Goal: Task Accomplishment & Management: Complete application form

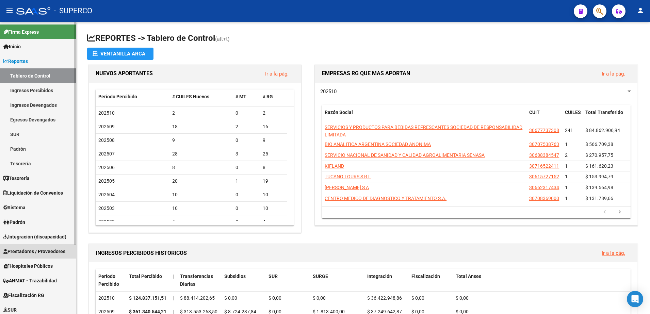
click at [45, 254] on span "Prestadores / Proveedores" at bounding box center [34, 251] width 62 height 7
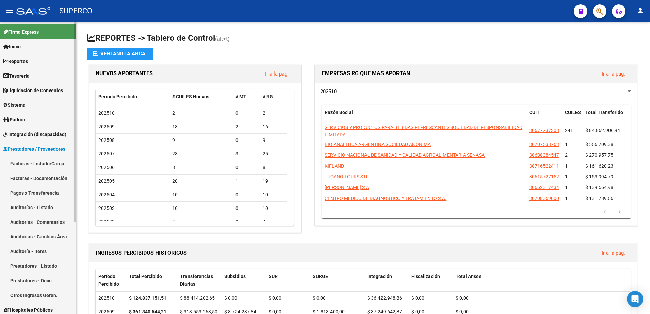
click at [33, 167] on link "Facturas - Listado/Carga" at bounding box center [38, 163] width 76 height 15
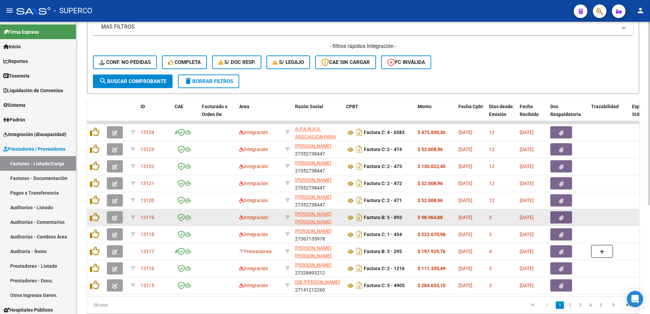
scroll to position [170, 0]
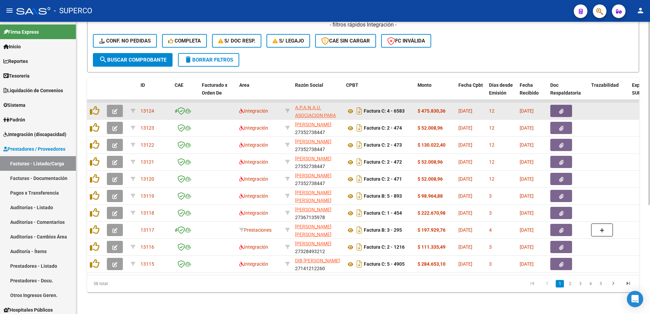
click at [114, 109] on icon "button" at bounding box center [114, 111] width 5 height 5
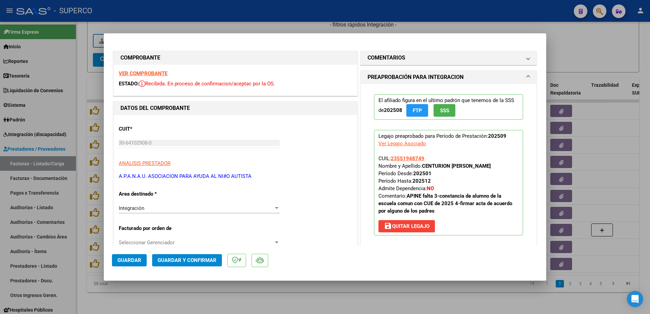
click at [148, 74] on strong "VER COMPROBANTE" at bounding box center [143, 73] width 49 height 6
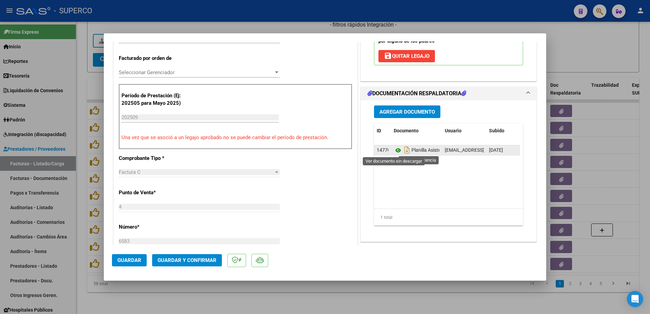
click at [395, 150] on icon at bounding box center [398, 150] width 9 height 8
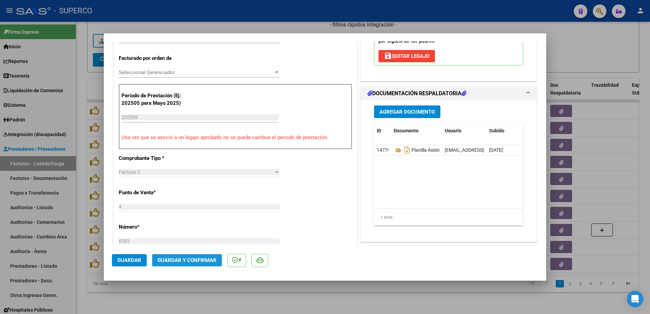
click at [180, 254] on button "Guardar y Confirmar" at bounding box center [187, 260] width 70 height 12
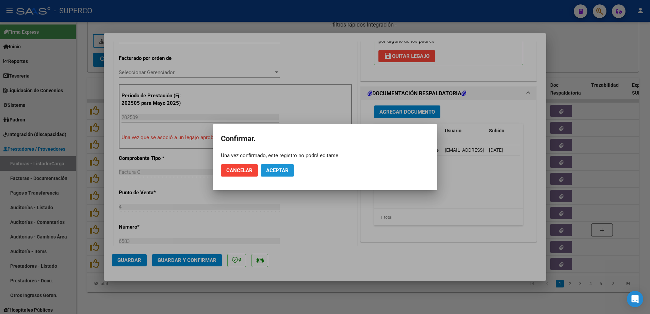
click at [273, 171] on span "Aceptar" at bounding box center [277, 170] width 22 height 6
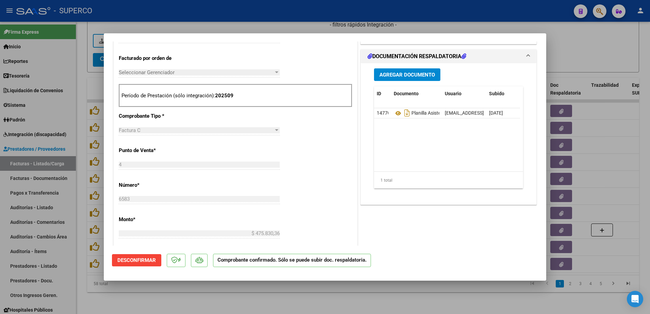
click at [159, 287] on div at bounding box center [325, 157] width 650 height 314
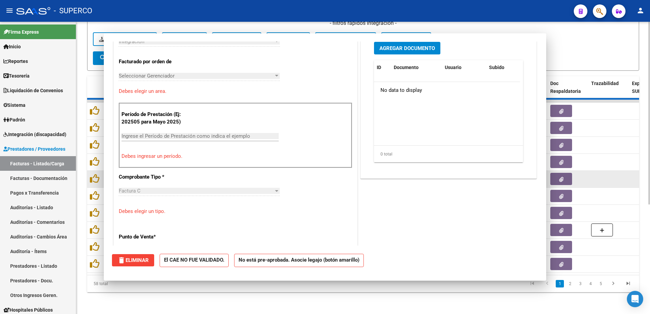
scroll to position [0, 0]
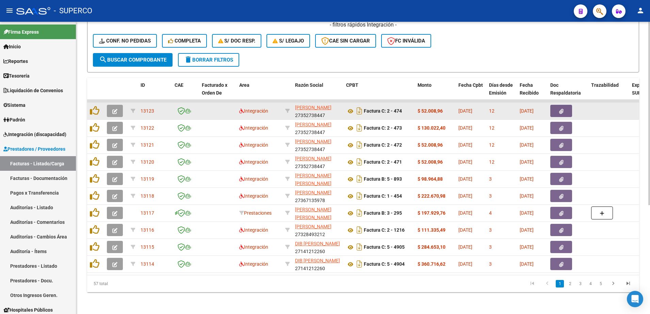
click at [115, 109] on icon "button" at bounding box center [114, 111] width 5 height 5
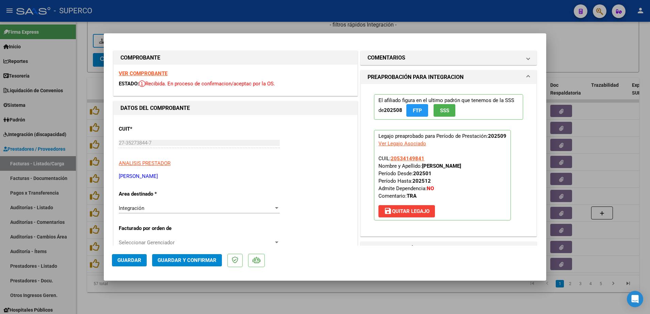
click at [134, 75] on strong "VER COMPROBANTE" at bounding box center [143, 73] width 49 height 6
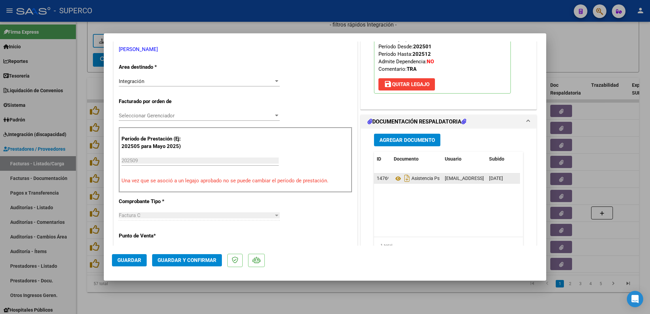
scroll to position [128, 0]
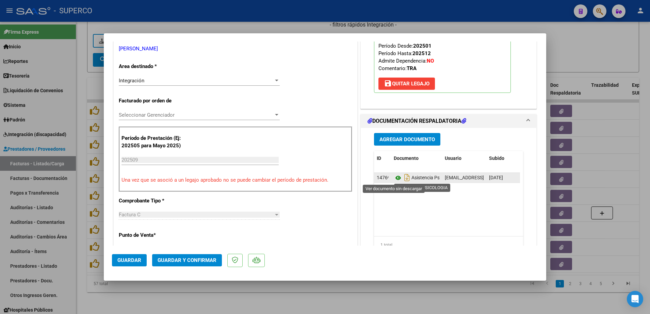
click at [394, 178] on icon at bounding box center [398, 178] width 9 height 8
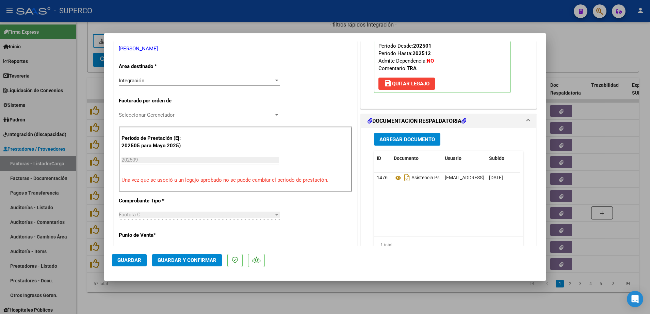
click at [168, 261] on span "Guardar y Confirmar" at bounding box center [187, 260] width 59 height 6
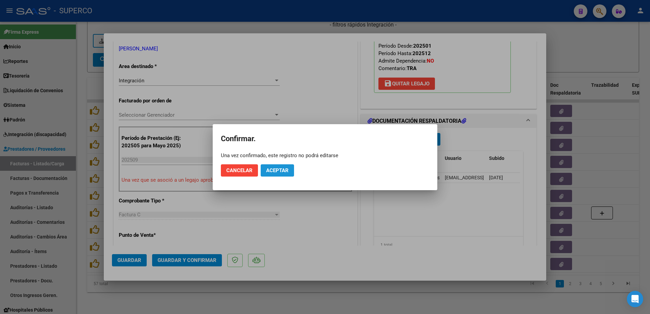
click at [266, 173] on button "Aceptar" at bounding box center [277, 170] width 33 height 12
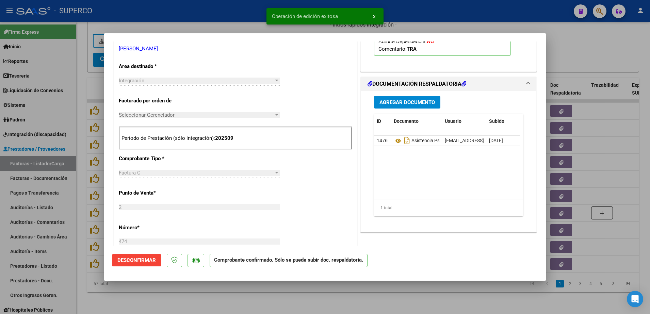
click at [263, 300] on div at bounding box center [325, 157] width 650 height 314
type input "$ 0,00"
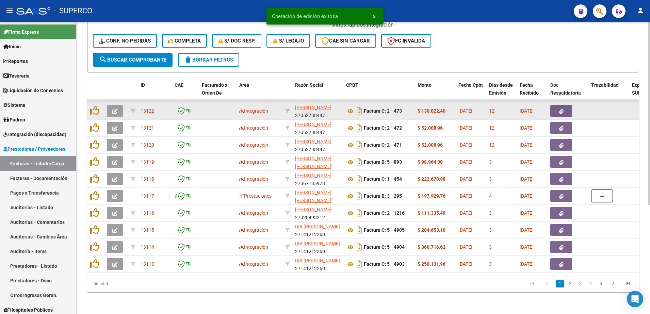
click at [114, 109] on icon "button" at bounding box center [114, 111] width 5 height 5
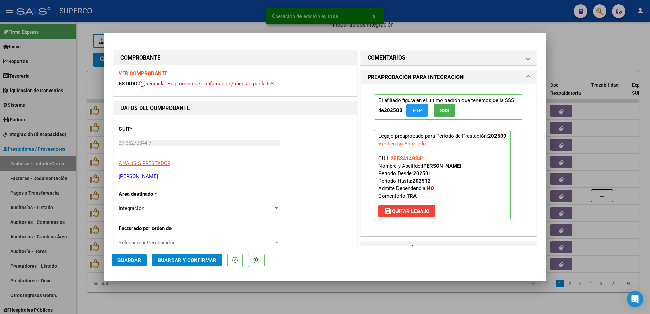
click at [158, 79] on div "VER COMPROBANTE ESTADO: Recibida. En proceso de confirmacion/aceptac por la OS." at bounding box center [236, 80] width 244 height 31
click at [157, 75] on strong "VER COMPROBANTE" at bounding box center [143, 73] width 49 height 6
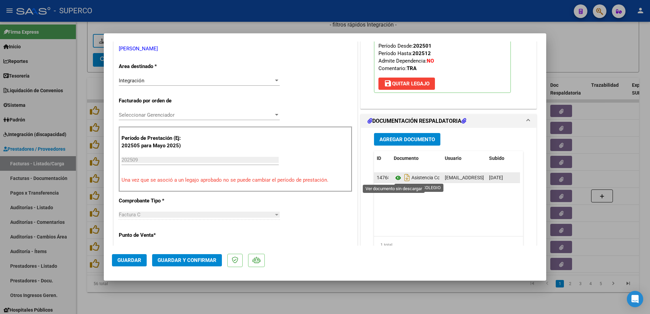
click at [394, 177] on icon at bounding box center [398, 178] width 9 height 8
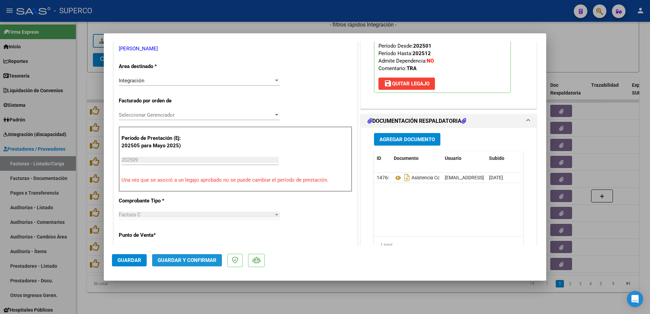
click at [189, 260] on span "Guardar y Confirmar" at bounding box center [187, 260] width 59 height 6
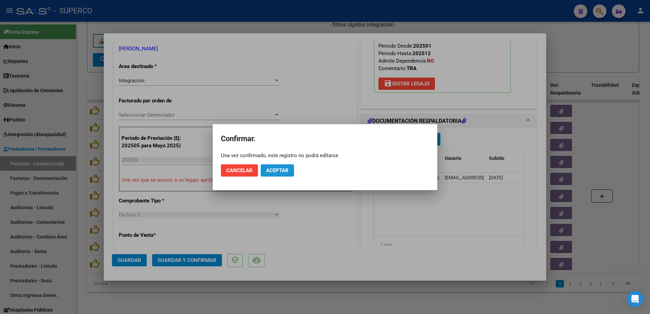
click at [280, 166] on button "Aceptar" at bounding box center [277, 170] width 33 height 12
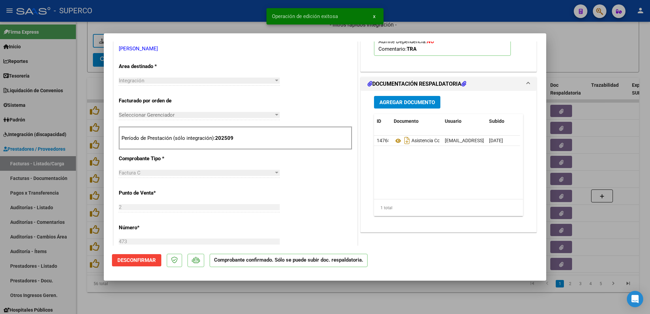
click at [259, 294] on div at bounding box center [325, 157] width 650 height 314
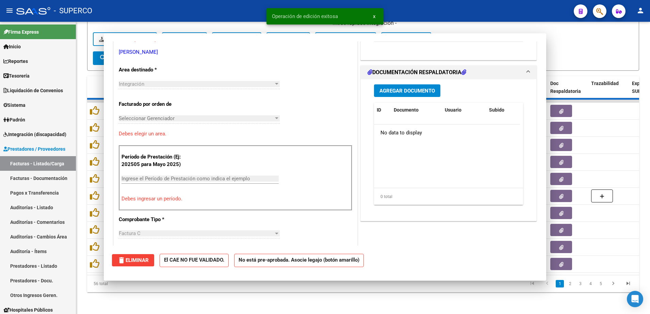
type input "$ 0,00"
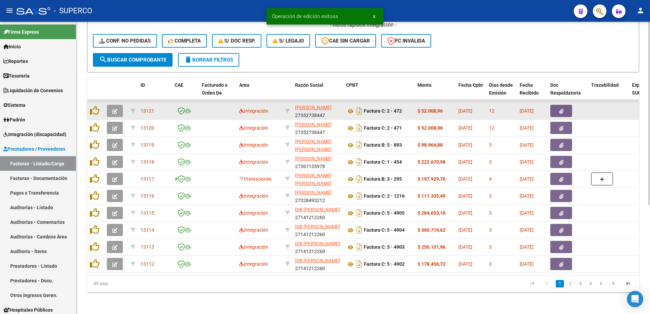
click at [113, 110] on icon "button" at bounding box center [114, 111] width 5 height 5
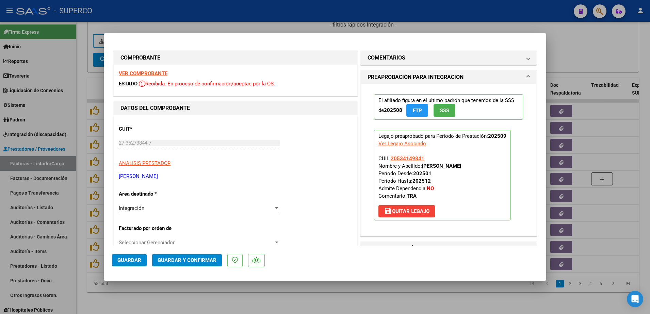
click at [147, 75] on strong "VER COMPROBANTE" at bounding box center [143, 73] width 49 height 6
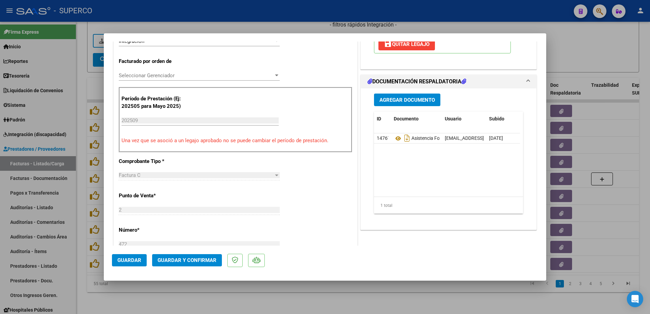
scroll to position [170, 0]
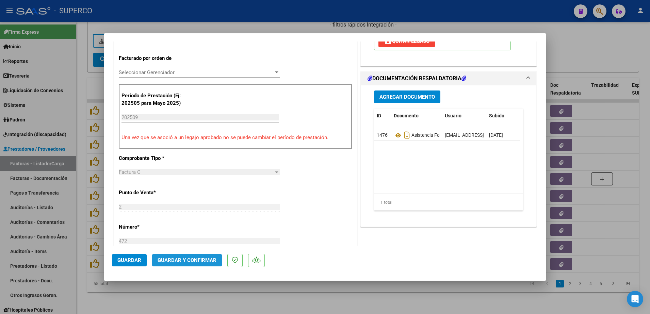
click at [177, 259] on span "Guardar y Confirmar" at bounding box center [187, 260] width 59 height 6
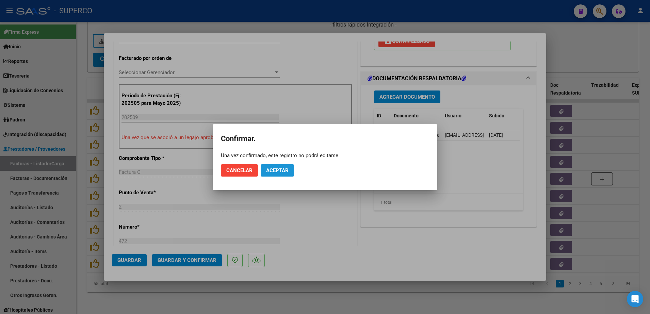
click at [282, 168] on span "Aceptar" at bounding box center [277, 170] width 22 height 6
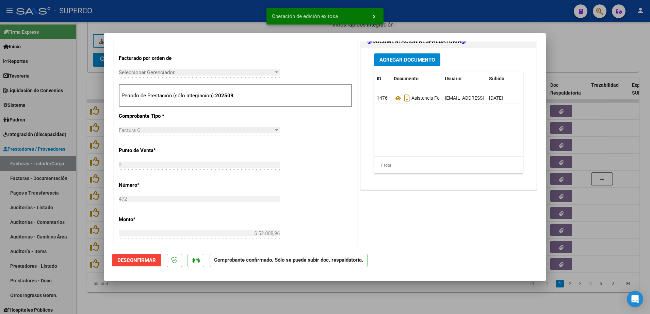
click at [307, 300] on div at bounding box center [325, 157] width 650 height 314
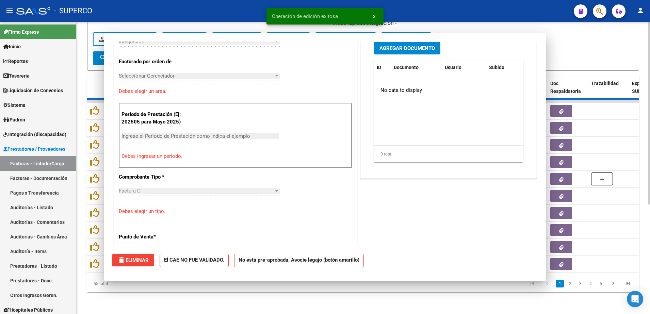
scroll to position [0, 0]
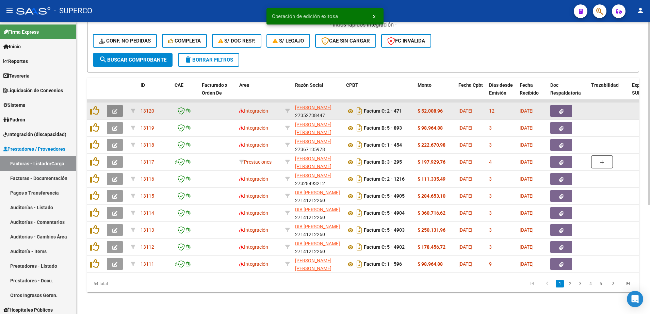
click at [113, 109] on button "button" at bounding box center [115, 111] width 16 height 12
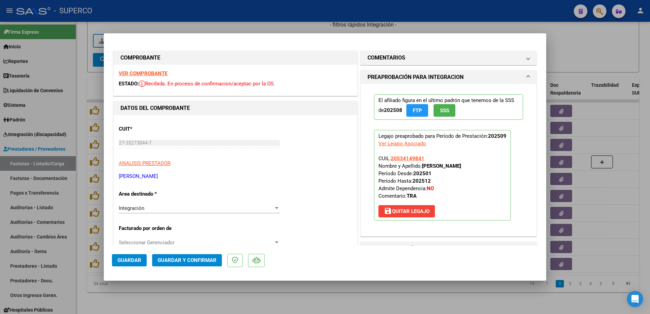
click at [143, 73] on strong "VER COMPROBANTE" at bounding box center [143, 73] width 49 height 6
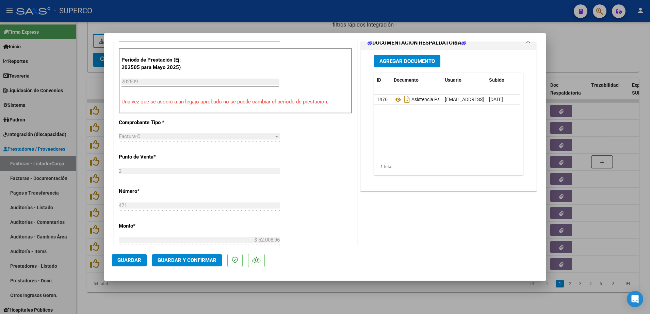
scroll to position [213, 0]
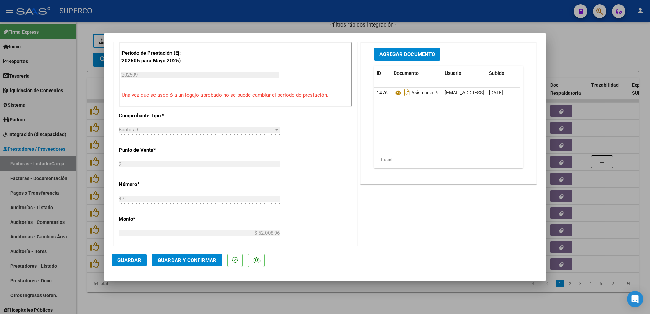
click at [205, 262] on span "Guardar y Confirmar" at bounding box center [187, 260] width 59 height 6
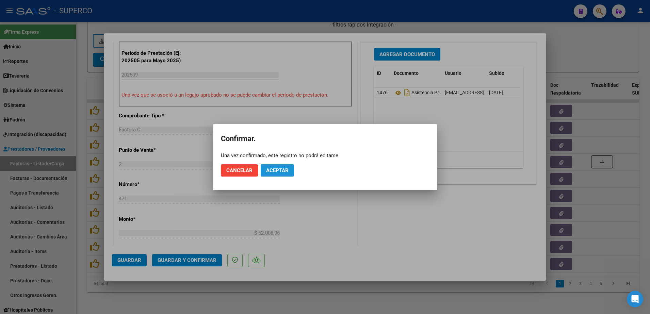
click at [280, 172] on span "Aceptar" at bounding box center [277, 170] width 22 height 6
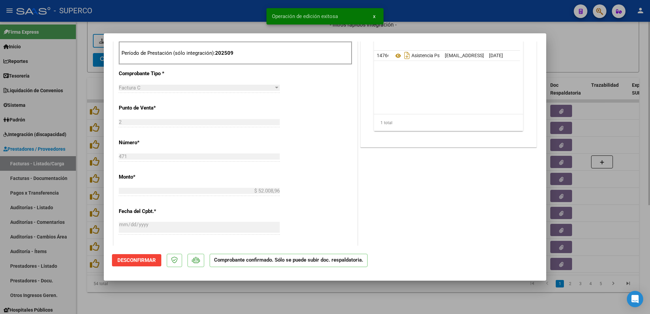
click at [245, 308] on div at bounding box center [325, 157] width 650 height 314
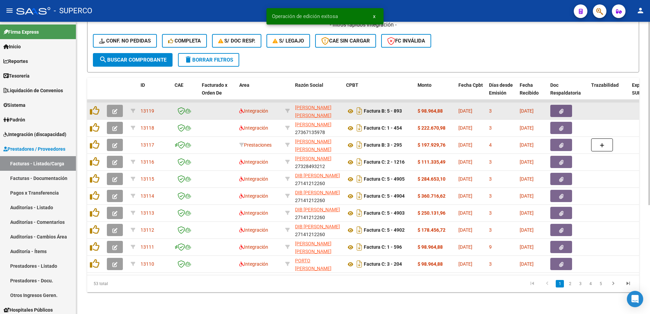
click at [112, 109] on icon "button" at bounding box center [114, 111] width 5 height 5
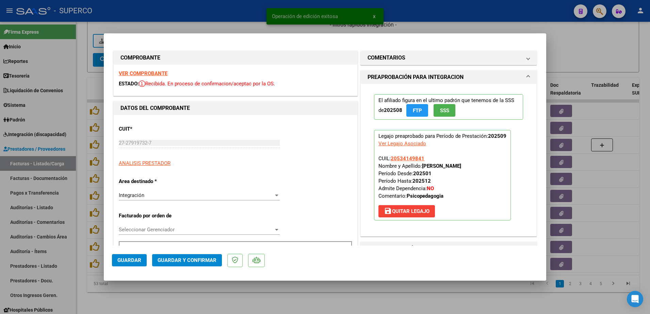
click at [150, 74] on strong "VER COMPROBANTE" at bounding box center [143, 73] width 49 height 6
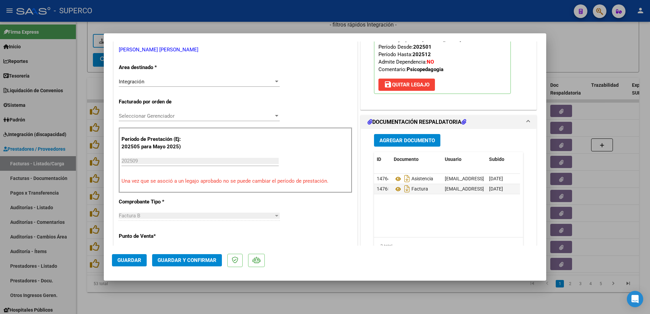
scroll to position [128, 0]
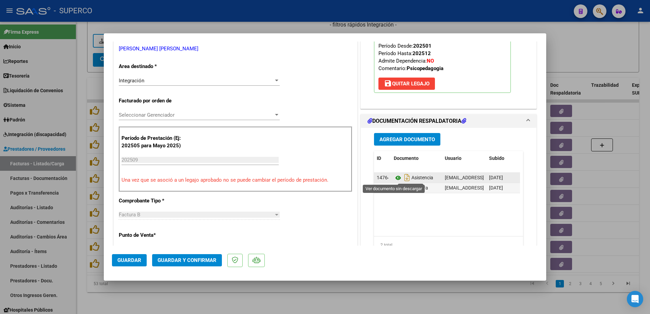
click at [394, 178] on icon at bounding box center [398, 178] width 9 height 8
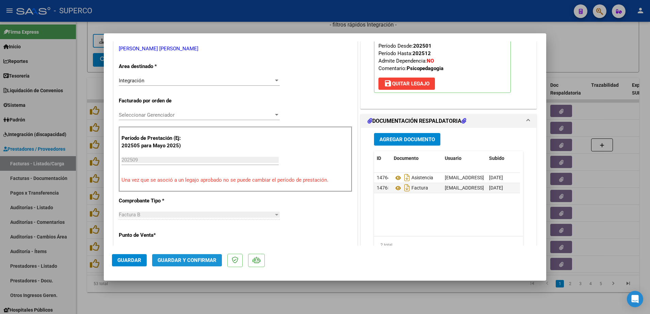
click at [198, 263] on button "Guardar y Confirmar" at bounding box center [187, 260] width 70 height 12
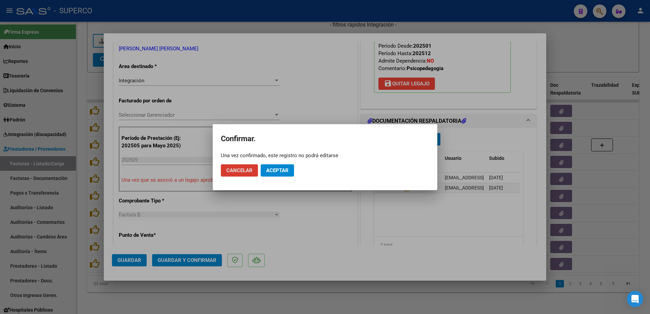
click at [278, 170] on span "Aceptar" at bounding box center [277, 170] width 22 height 6
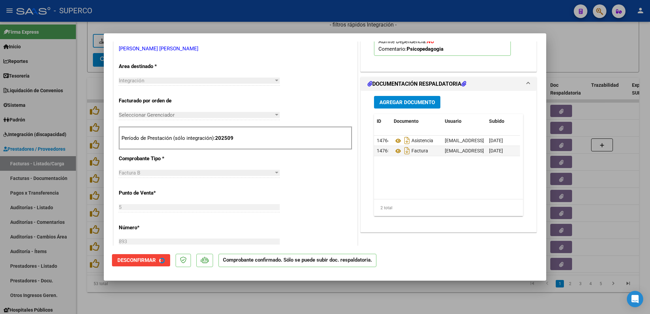
click at [252, 295] on div at bounding box center [325, 157] width 650 height 314
type input "$ 0,00"
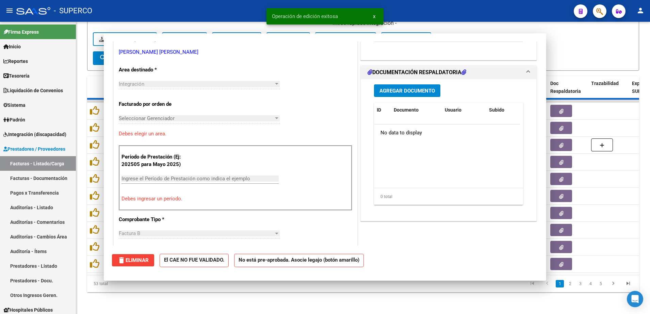
scroll to position [131, 0]
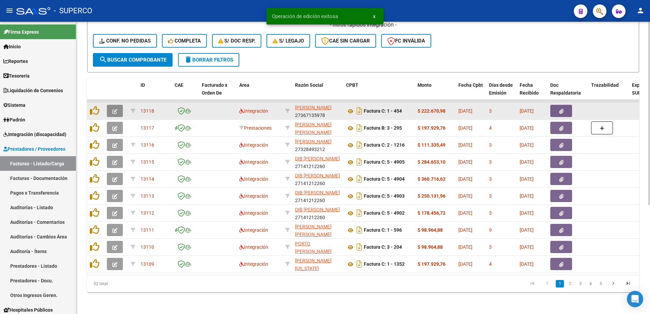
click at [114, 109] on icon "button" at bounding box center [114, 111] width 5 height 5
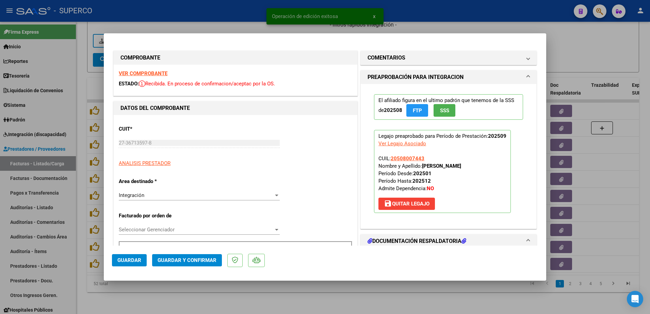
click at [149, 73] on strong "VER COMPROBANTE" at bounding box center [143, 73] width 49 height 6
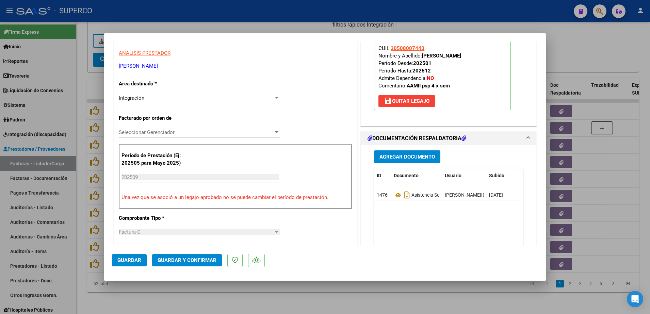
scroll to position [128, 0]
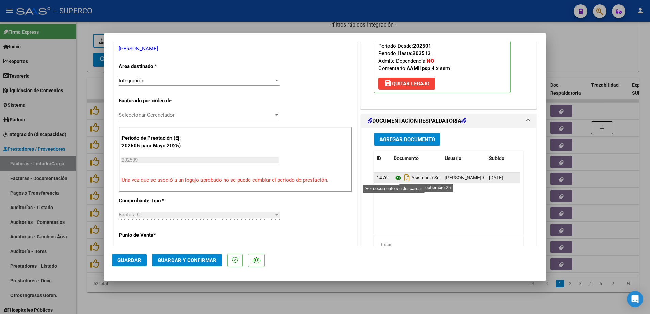
click at [395, 178] on icon at bounding box center [398, 178] width 9 height 8
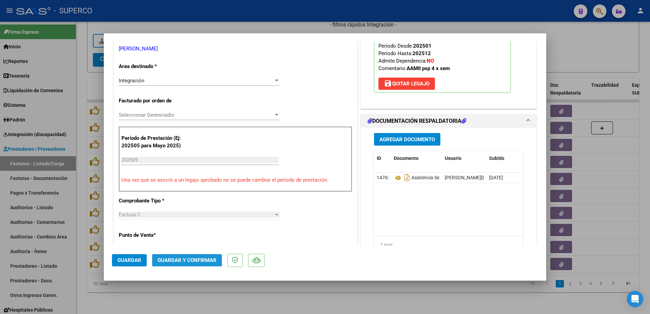
click at [183, 258] on span "Guardar y Confirmar" at bounding box center [187, 260] width 59 height 6
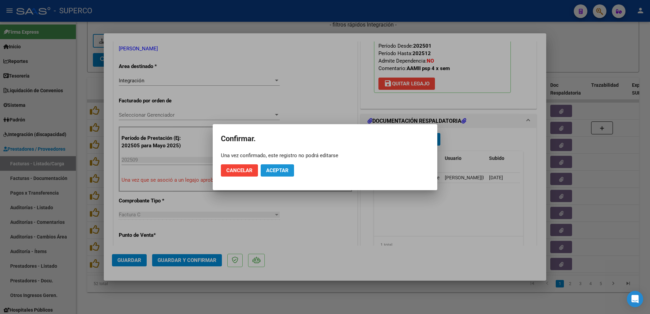
click at [284, 168] on span "Aceptar" at bounding box center [277, 170] width 22 height 6
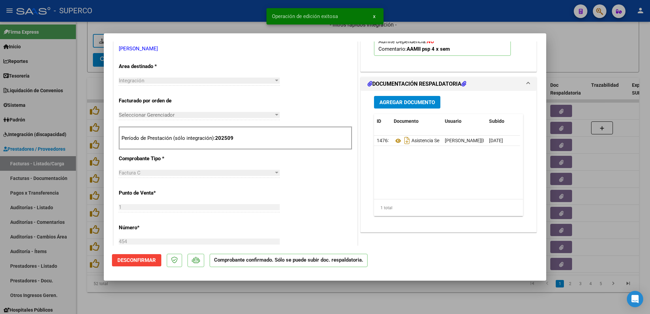
click at [231, 303] on div at bounding box center [325, 157] width 650 height 314
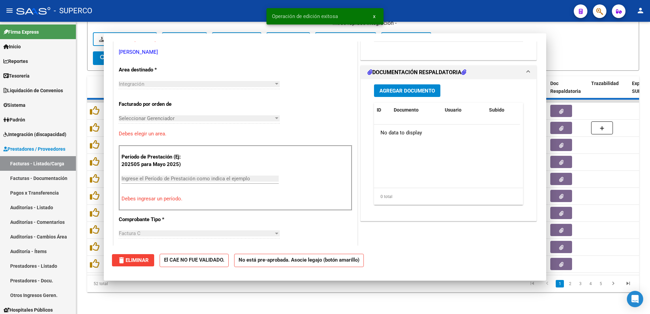
scroll to position [0, 0]
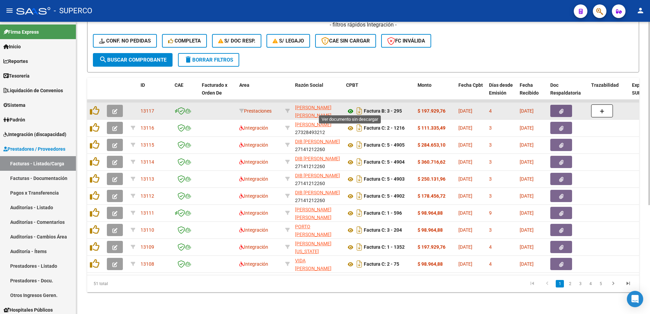
click at [352, 107] on icon at bounding box center [350, 111] width 9 height 8
click at [118, 109] on button "button" at bounding box center [115, 111] width 16 height 12
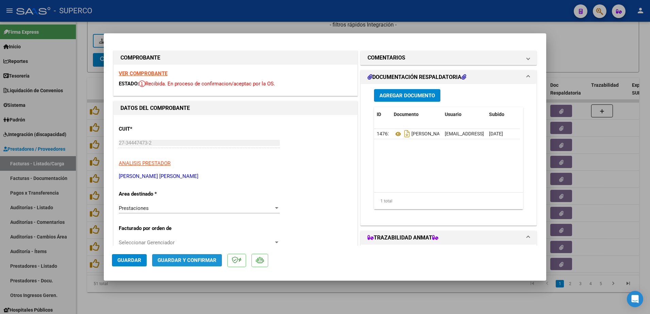
click at [197, 257] on button "Guardar y Confirmar" at bounding box center [187, 260] width 70 height 12
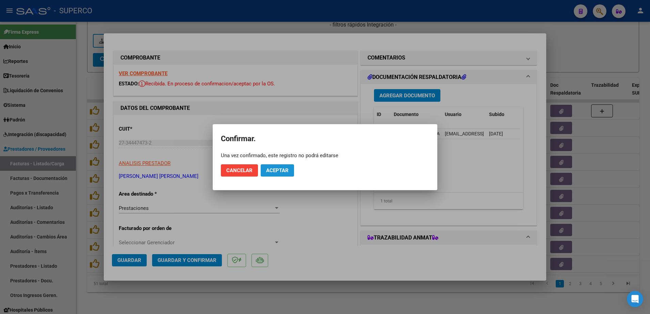
click at [267, 173] on button "Aceptar" at bounding box center [277, 170] width 33 height 12
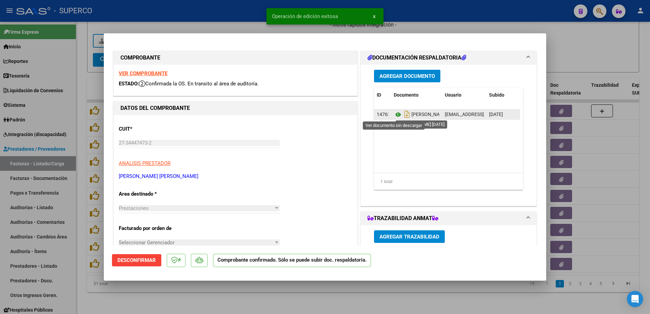
click at [394, 115] on icon at bounding box center [398, 115] width 9 height 8
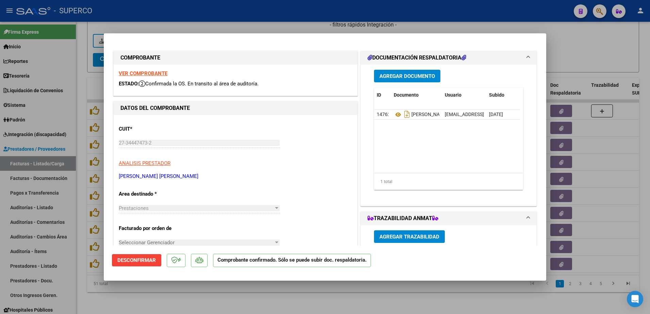
click at [325, 297] on div at bounding box center [325, 157] width 650 height 314
type input "$ 0,00"
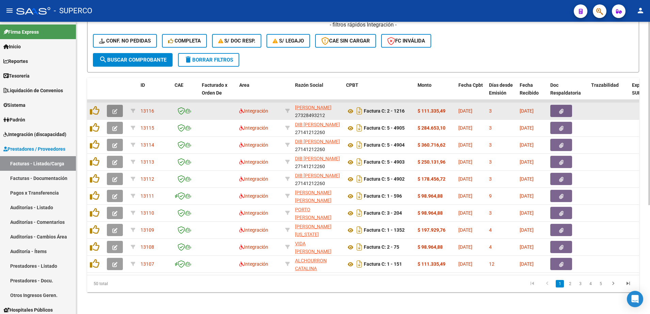
click at [113, 105] on button "button" at bounding box center [115, 111] width 16 height 12
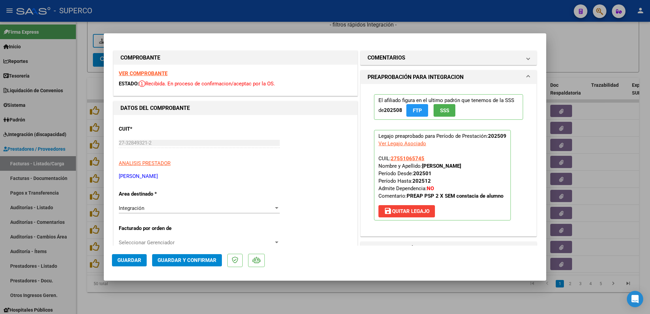
click at [156, 71] on strong "VER COMPROBANTE" at bounding box center [143, 73] width 49 height 6
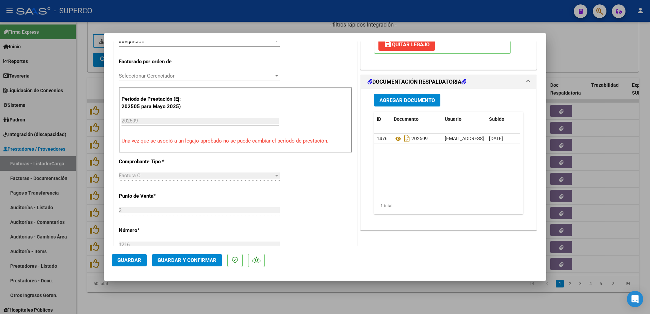
scroll to position [170, 0]
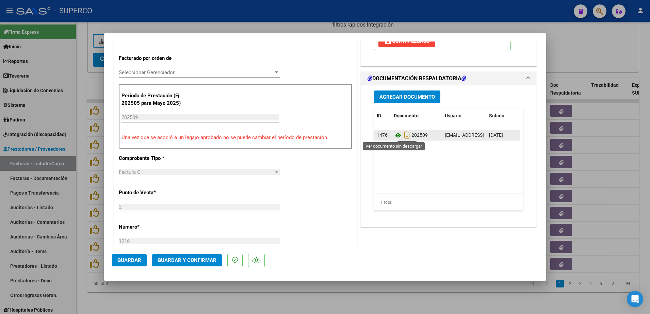
click at [395, 134] on icon at bounding box center [398, 135] width 9 height 8
click at [189, 261] on span "Guardar y Confirmar" at bounding box center [187, 260] width 59 height 6
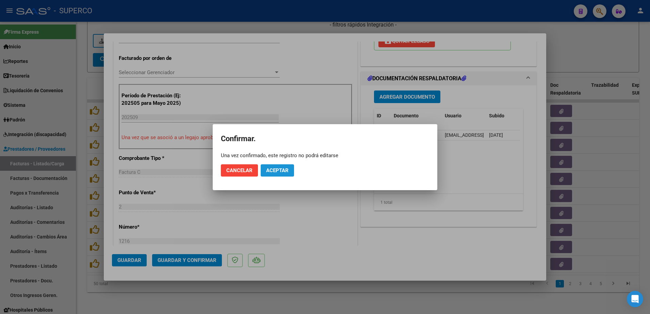
click at [284, 172] on span "Aceptar" at bounding box center [277, 170] width 22 height 6
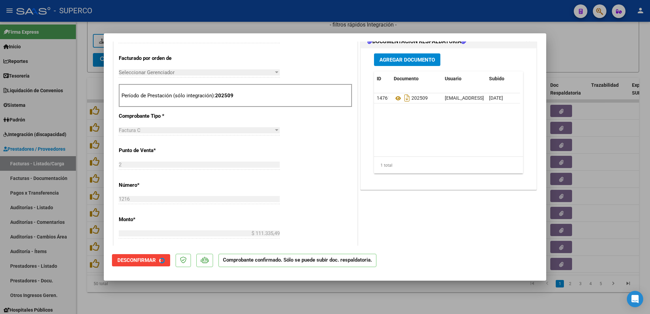
click at [277, 298] on div at bounding box center [325, 157] width 650 height 314
type input "$ 0,00"
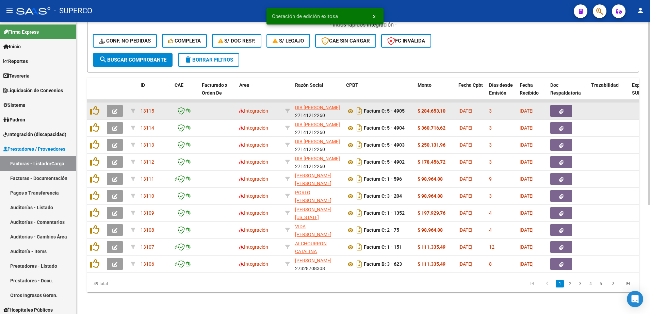
click at [120, 108] on button "button" at bounding box center [115, 111] width 16 height 12
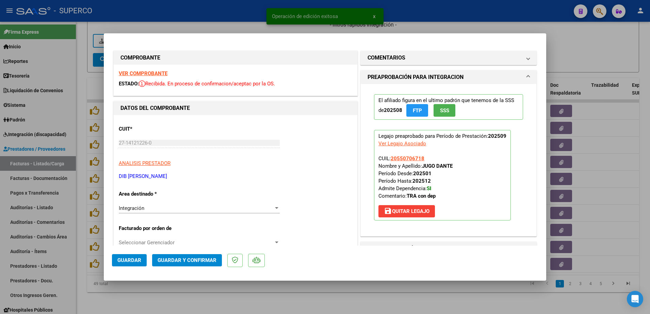
click at [155, 72] on strong "VER COMPROBANTE" at bounding box center [143, 73] width 49 height 6
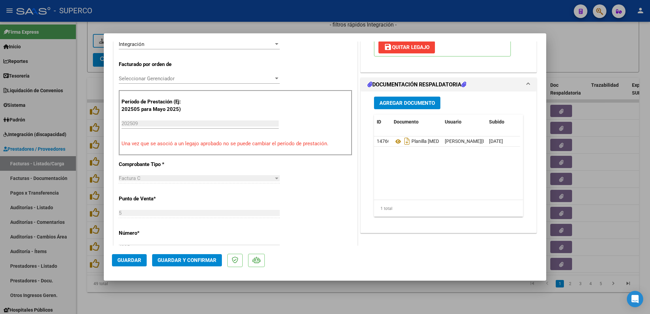
scroll to position [170, 0]
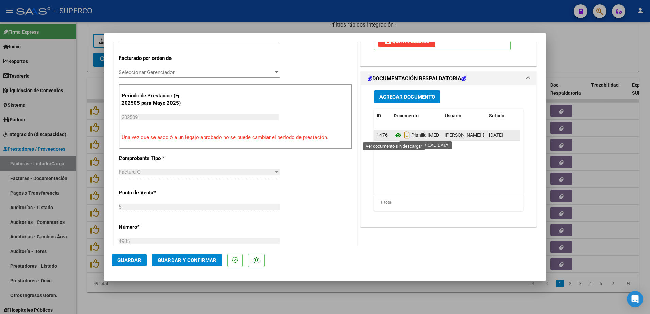
click at [394, 132] on icon at bounding box center [398, 135] width 9 height 8
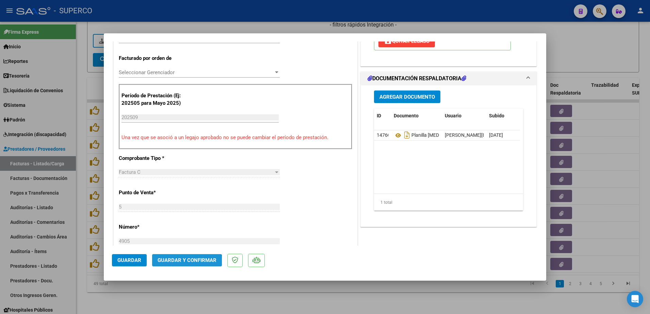
click at [178, 261] on span "Guardar y Confirmar" at bounding box center [187, 260] width 59 height 6
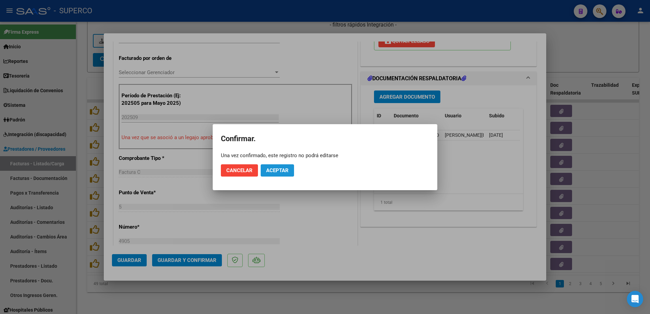
click at [279, 172] on span "Aceptar" at bounding box center [277, 170] width 22 height 6
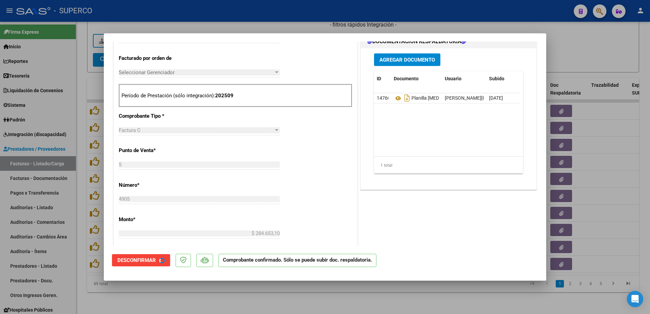
click at [276, 301] on div at bounding box center [325, 157] width 650 height 314
type input "$ 0,00"
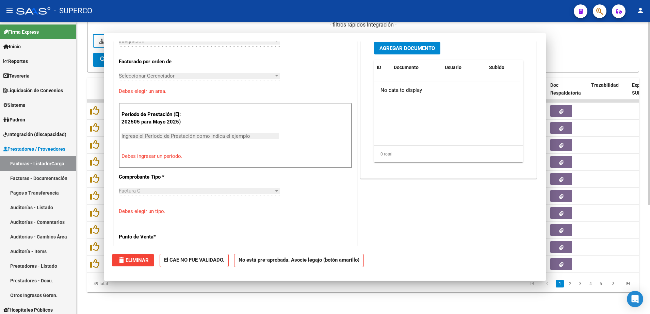
scroll to position [182, 0]
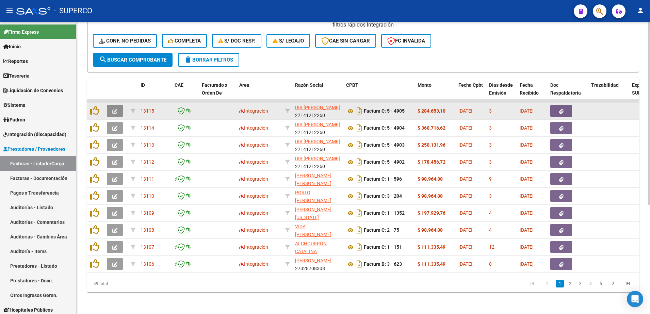
click at [116, 109] on icon "button" at bounding box center [114, 111] width 5 height 5
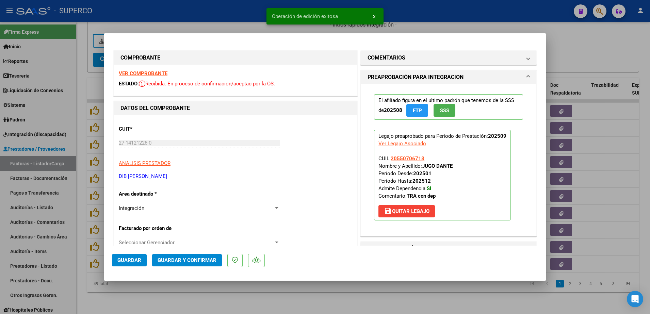
click at [157, 75] on strong "VER COMPROBANTE" at bounding box center [143, 73] width 49 height 6
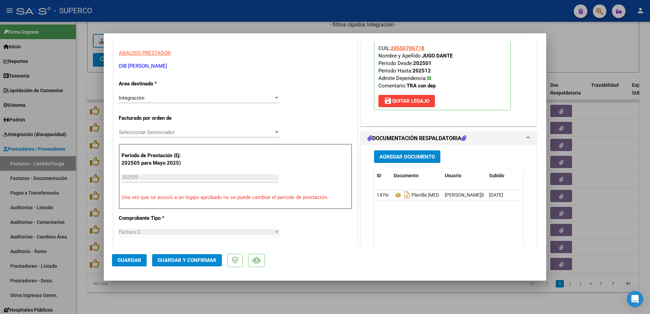
scroll to position [128, 0]
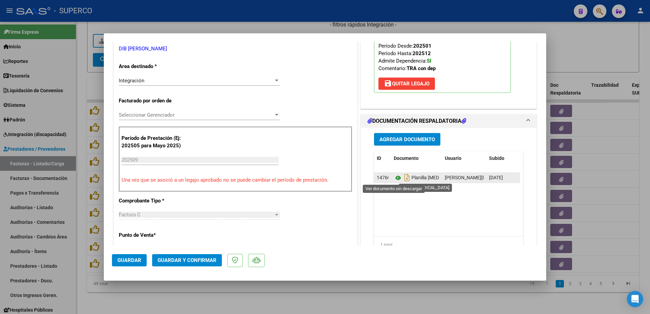
click at [394, 178] on icon at bounding box center [398, 178] width 9 height 8
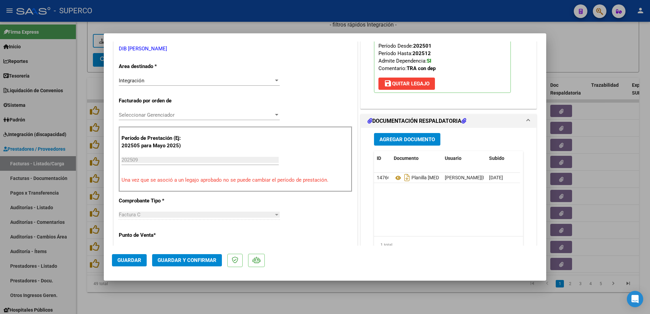
click at [192, 262] on span "Guardar y Confirmar" at bounding box center [187, 260] width 59 height 6
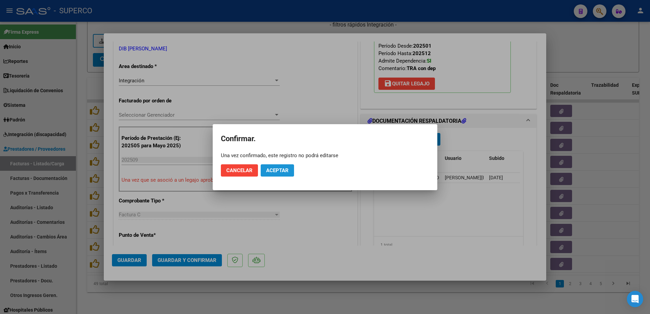
click at [277, 171] on span "Aceptar" at bounding box center [277, 170] width 22 height 6
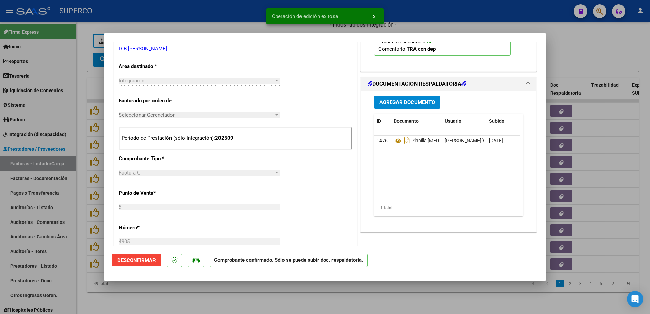
click at [278, 308] on div at bounding box center [325, 157] width 650 height 314
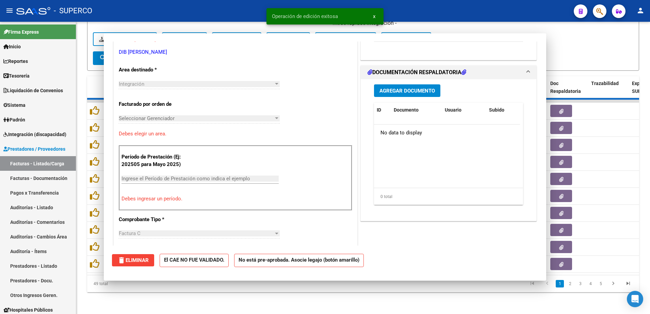
scroll to position [0, 0]
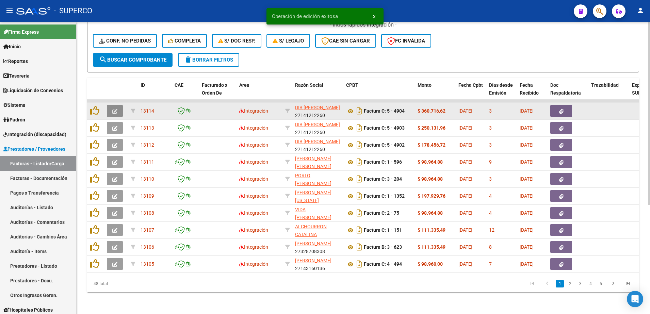
click at [113, 108] on span "button" at bounding box center [114, 111] width 5 height 6
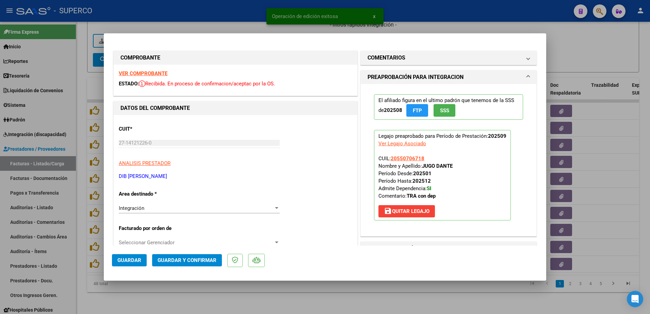
click at [156, 73] on strong "VER COMPROBANTE" at bounding box center [143, 73] width 49 height 6
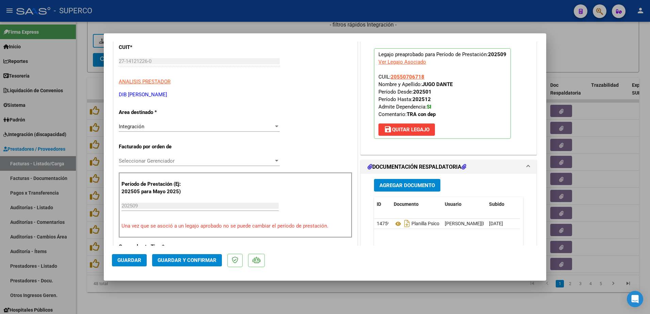
scroll to position [128, 0]
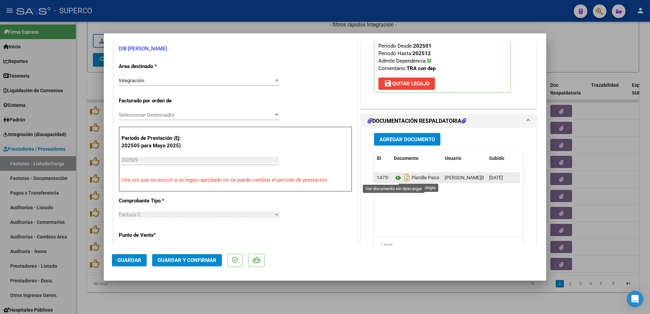
click at [394, 177] on icon at bounding box center [398, 178] width 9 height 8
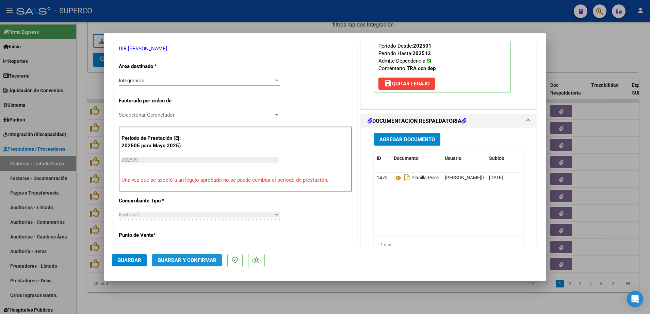
click at [189, 259] on span "Guardar y Confirmar" at bounding box center [187, 260] width 59 height 6
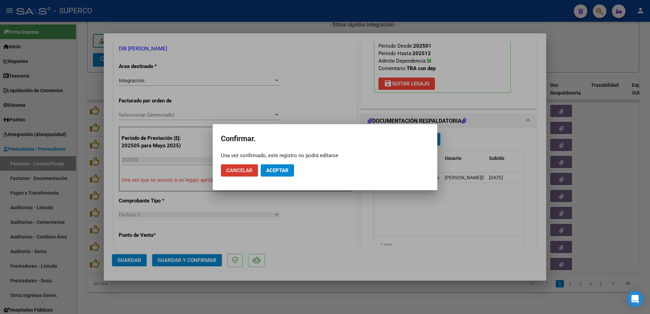
click at [284, 172] on span "Aceptar" at bounding box center [277, 170] width 22 height 6
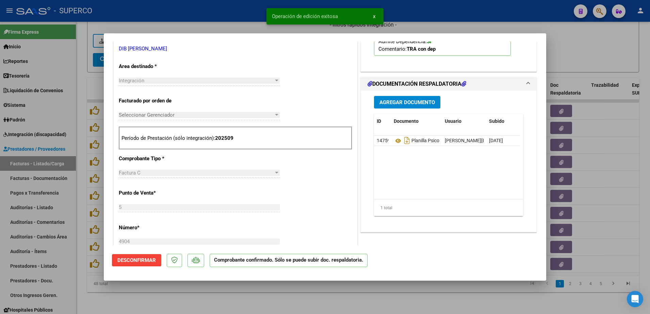
click at [279, 302] on div at bounding box center [325, 157] width 650 height 314
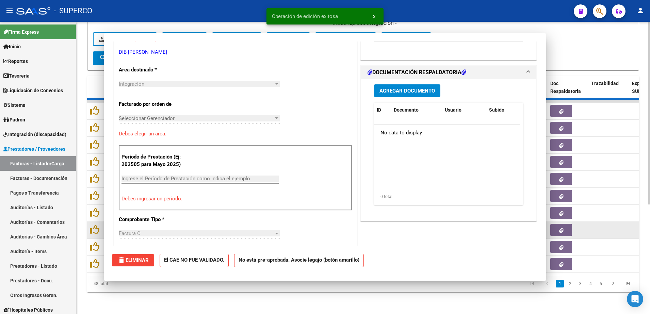
scroll to position [0, 0]
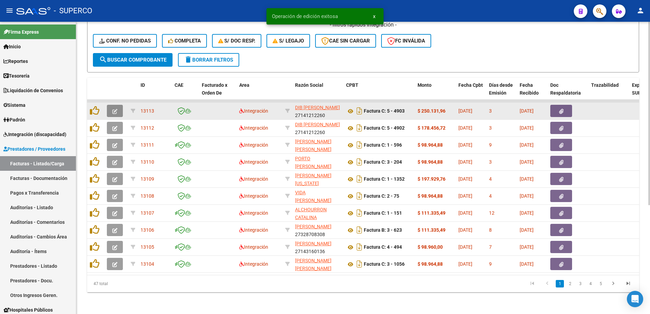
click at [114, 109] on icon "button" at bounding box center [114, 111] width 5 height 5
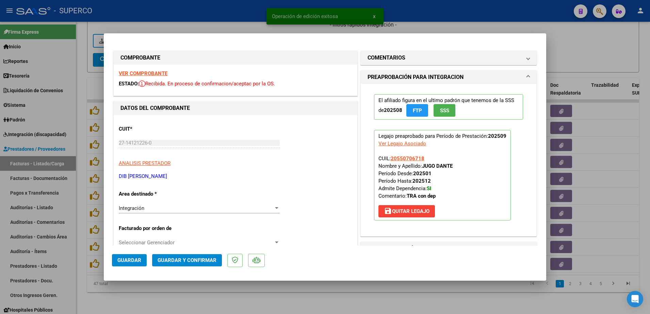
click at [161, 73] on strong "VER COMPROBANTE" at bounding box center [143, 73] width 49 height 6
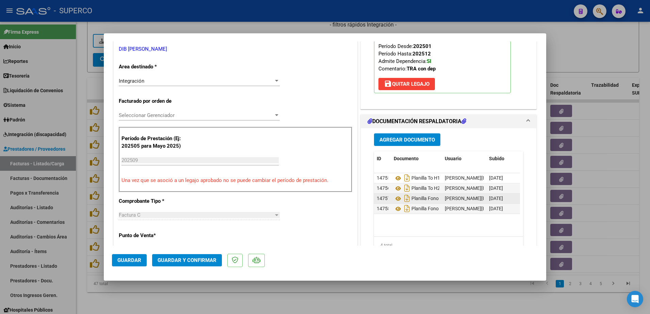
scroll to position [128, 0]
click at [199, 257] on span "Guardar y Confirmar" at bounding box center [187, 260] width 59 height 6
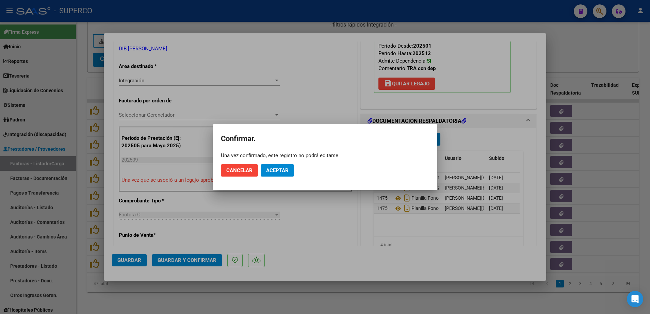
click at [282, 161] on mat-dialog-actions "Cancelar Aceptar" at bounding box center [325, 170] width 208 height 23
click at [280, 169] on span "Aceptar" at bounding box center [277, 170] width 22 height 6
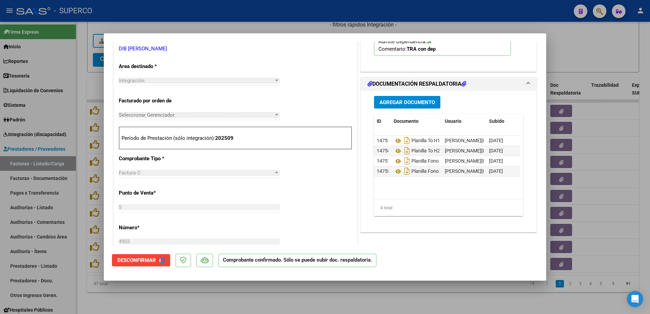
click at [303, 308] on div at bounding box center [325, 157] width 650 height 314
type input "$ 0,00"
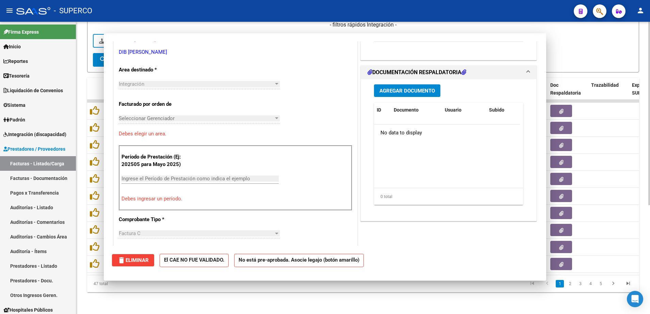
scroll to position [0, 0]
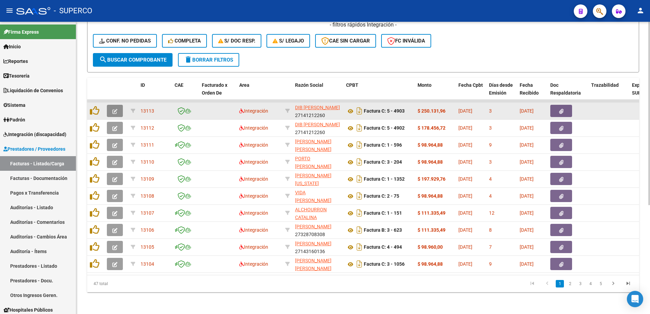
click at [116, 109] on icon "button" at bounding box center [114, 111] width 5 height 5
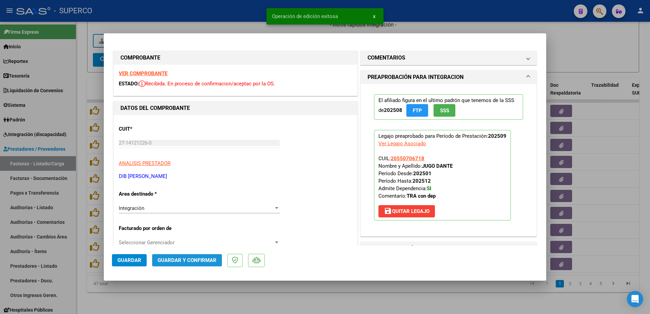
click at [198, 261] on span "Guardar y Confirmar" at bounding box center [187, 260] width 59 height 6
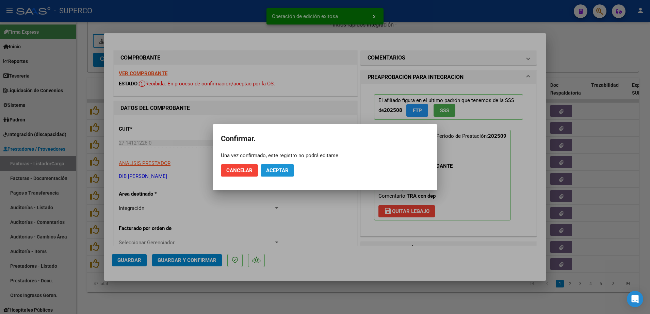
click at [273, 172] on span "Aceptar" at bounding box center [277, 170] width 22 height 6
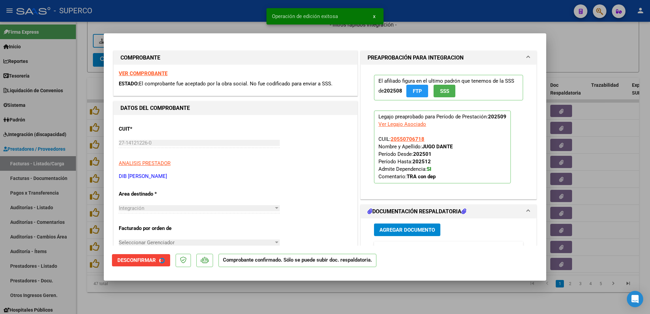
click at [255, 287] on div at bounding box center [325, 157] width 650 height 314
type input "$ 0,00"
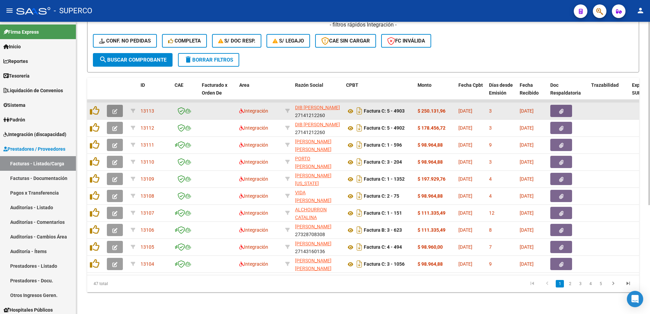
click at [114, 110] on icon "button" at bounding box center [114, 111] width 5 height 5
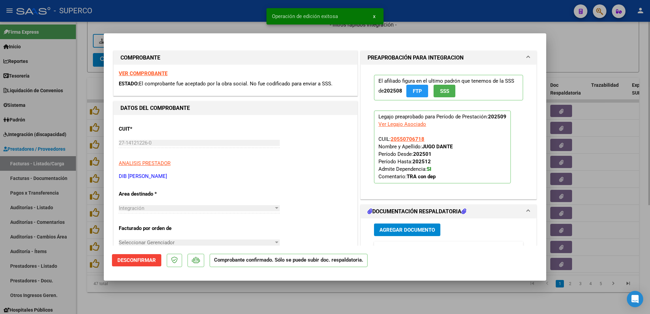
click at [247, 303] on div at bounding box center [325, 157] width 650 height 314
type input "$ 0,00"
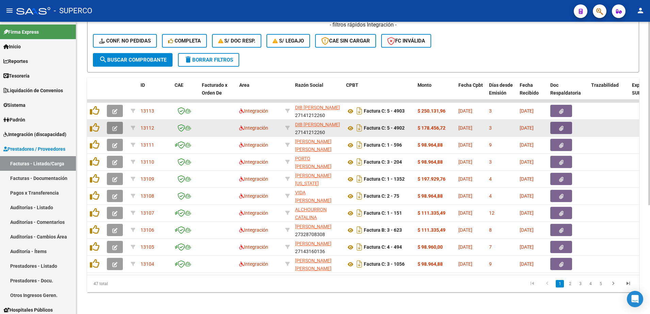
click at [119, 129] on button "button" at bounding box center [115, 128] width 16 height 12
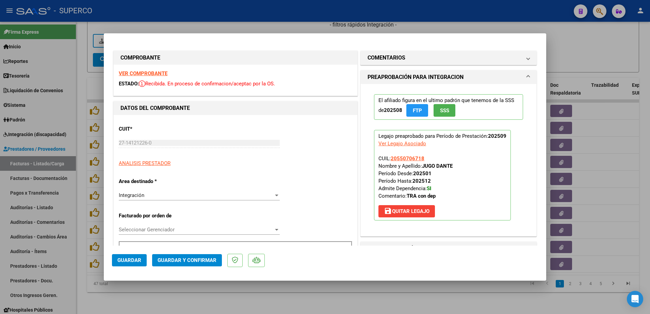
click at [183, 258] on span "Guardar y Confirmar" at bounding box center [187, 260] width 59 height 6
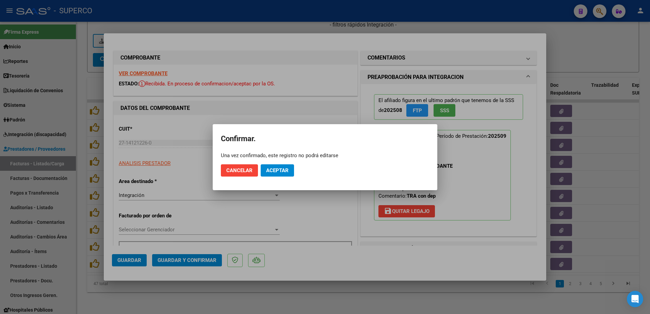
click at [279, 177] on mat-dialog-actions "Cancelar Aceptar" at bounding box center [325, 170] width 208 height 23
click at [276, 167] on button "Aceptar" at bounding box center [277, 170] width 33 height 12
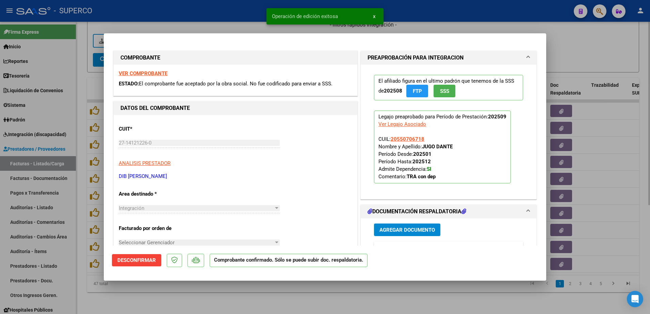
click at [278, 300] on div at bounding box center [325, 157] width 650 height 314
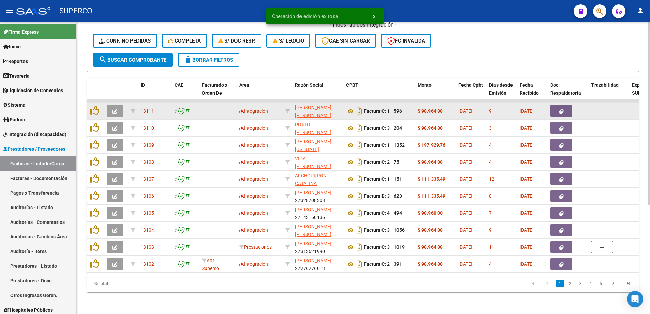
click at [118, 109] on button "button" at bounding box center [115, 111] width 16 height 12
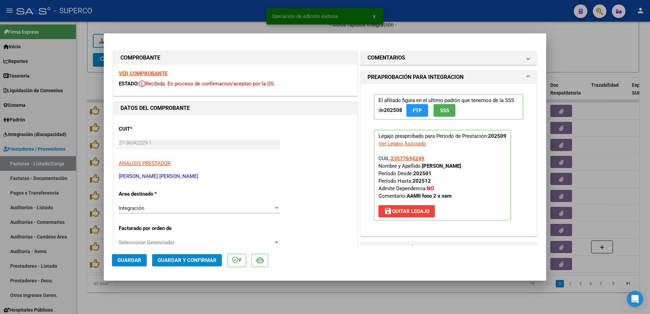
click at [156, 74] on strong "VER COMPROBANTE" at bounding box center [143, 73] width 49 height 6
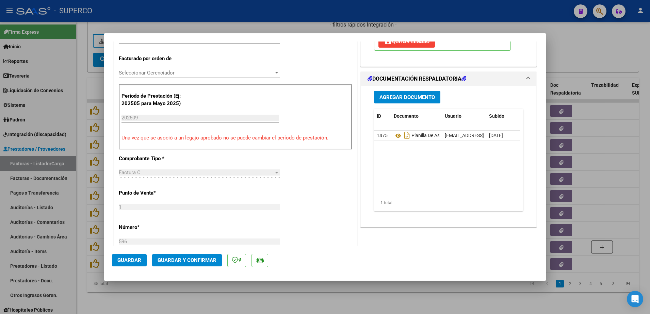
scroll to position [170, 0]
click at [396, 134] on icon at bounding box center [398, 135] width 9 height 8
click at [206, 258] on span "Guardar y Confirmar" at bounding box center [187, 260] width 59 height 6
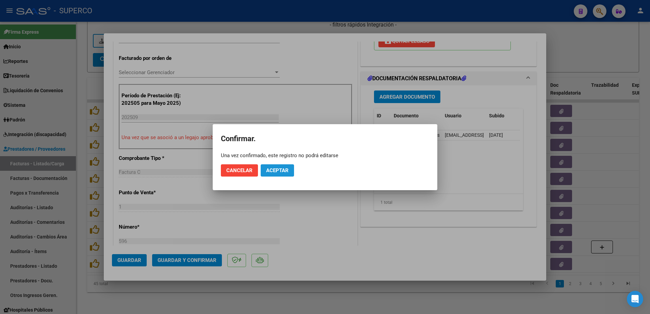
click at [282, 172] on span "Aceptar" at bounding box center [277, 170] width 22 height 6
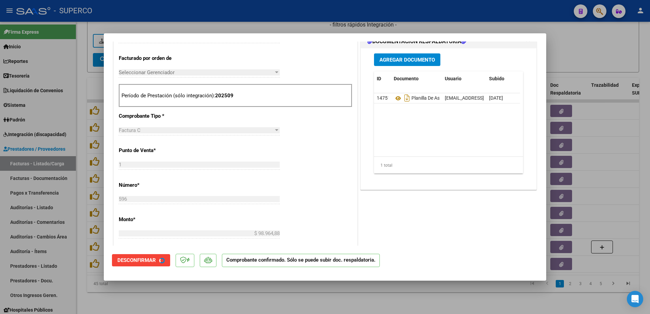
click at [317, 294] on div at bounding box center [325, 157] width 650 height 314
type input "$ 0,00"
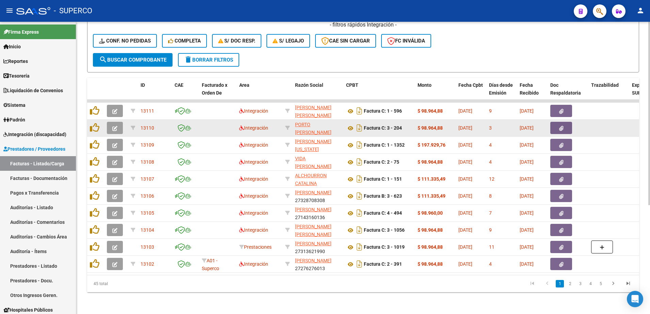
click at [112, 122] on button "button" at bounding box center [115, 128] width 16 height 12
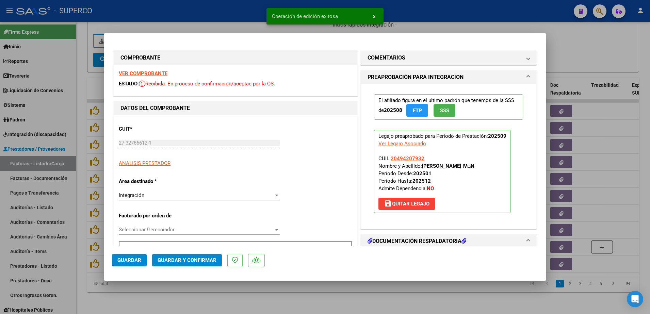
click at [139, 73] on strong "VER COMPROBANTE" at bounding box center [143, 73] width 49 height 6
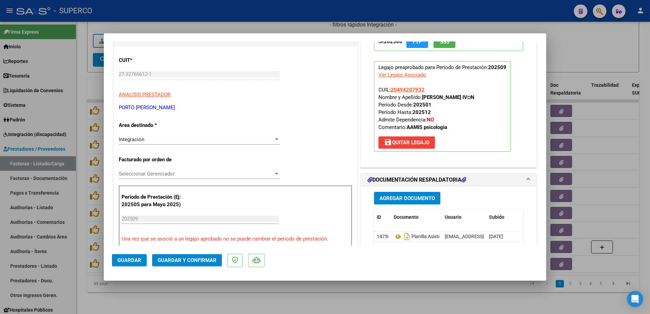
scroll to position [85, 0]
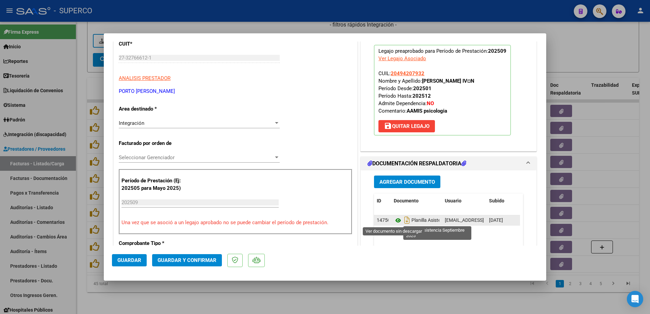
click at [394, 220] on icon at bounding box center [398, 220] width 9 height 8
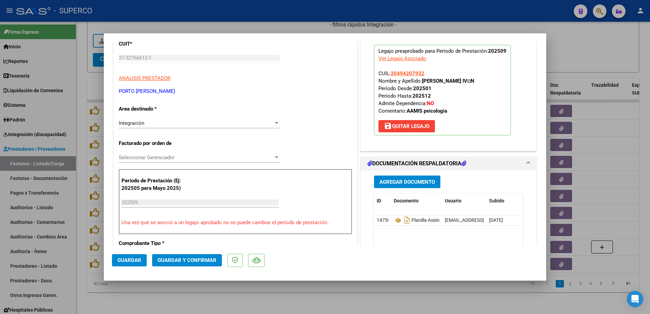
click at [234, 304] on div at bounding box center [325, 157] width 650 height 314
type input "$ 0,00"
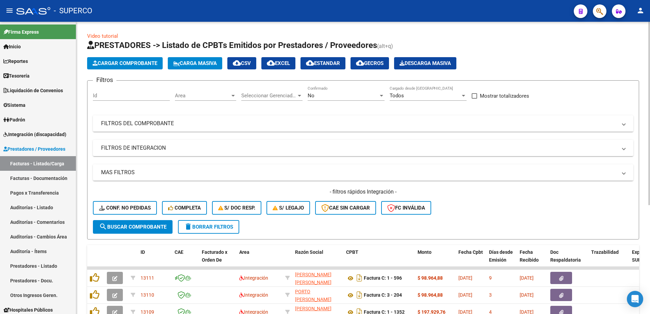
scroll to position [0, 0]
click at [356, 93] on div "No" at bounding box center [343, 96] width 71 height 6
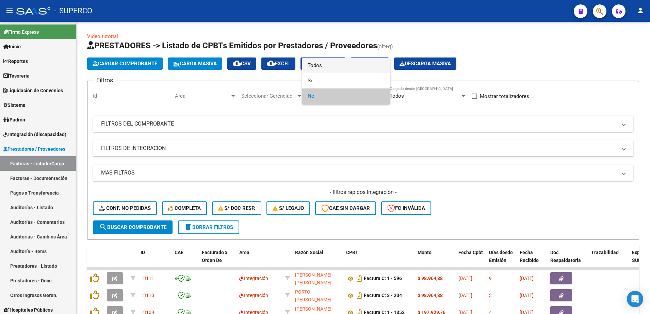
click at [344, 67] on span "Todos" at bounding box center [346, 65] width 77 height 15
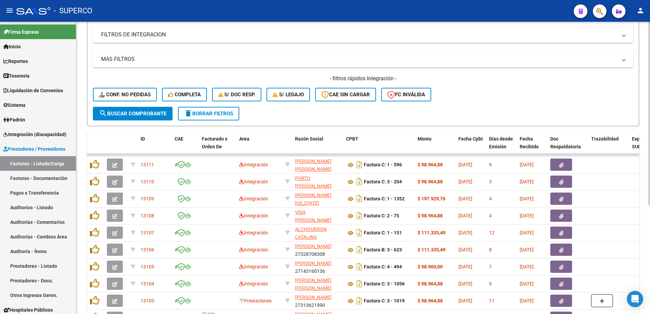
scroll to position [128, 0]
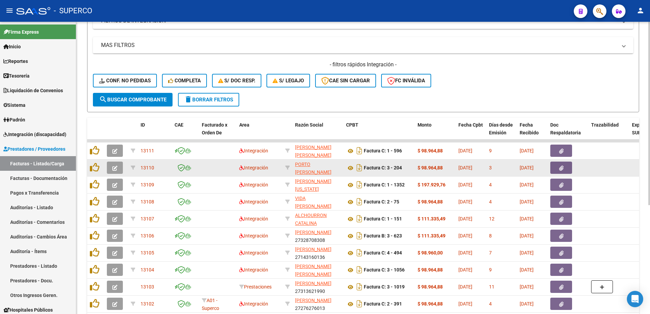
click at [284, 167] on datatable-body-cell at bounding box center [288, 168] width 10 height 17
click at [290, 168] on datatable-body-cell at bounding box center [288, 168] width 10 height 17
click at [287, 166] on icon at bounding box center [287, 167] width 5 height 5
type input "27327666121"
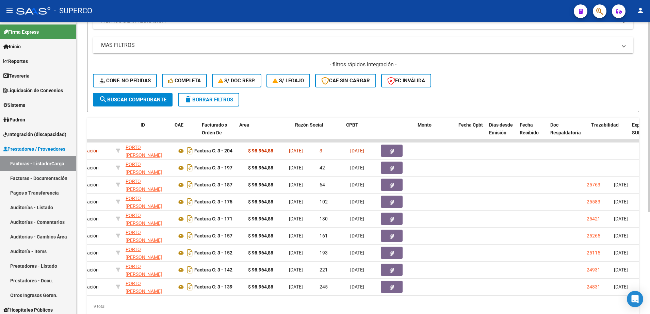
scroll to position [0, 0]
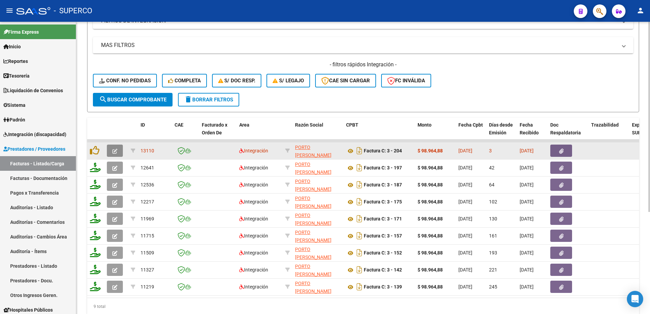
click at [116, 149] on icon "button" at bounding box center [114, 151] width 5 height 5
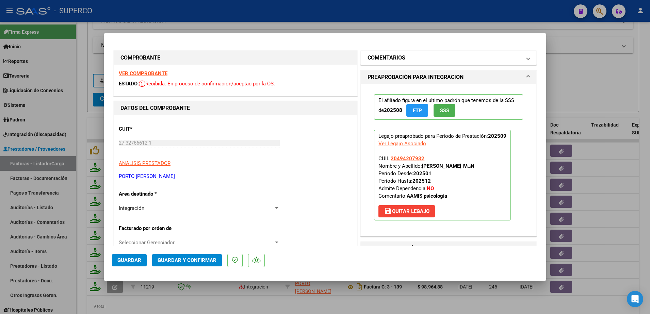
click at [416, 54] on mat-panel-title "COMENTARIOS" at bounding box center [445, 58] width 154 height 8
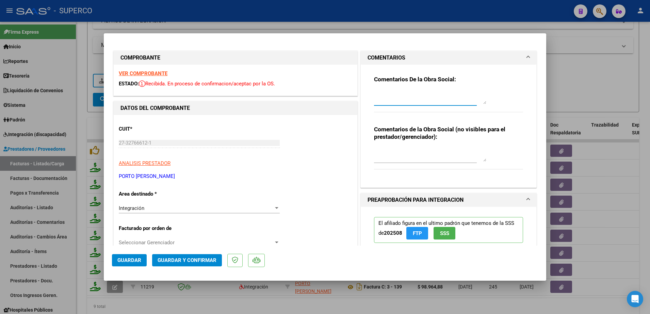
click at [412, 97] on textarea at bounding box center [430, 98] width 112 height 14
type textarea "planilla editada no se puede utilizar lapicera borrable, subir nueva planilla. …"
click at [116, 263] on button "Guardar" at bounding box center [129, 260] width 35 height 12
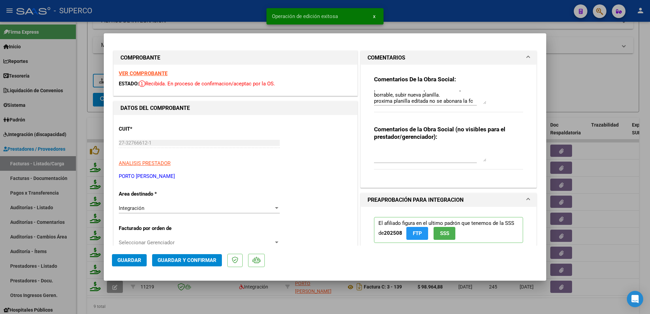
click at [591, 83] on div at bounding box center [325, 157] width 650 height 314
type input "$ 0,00"
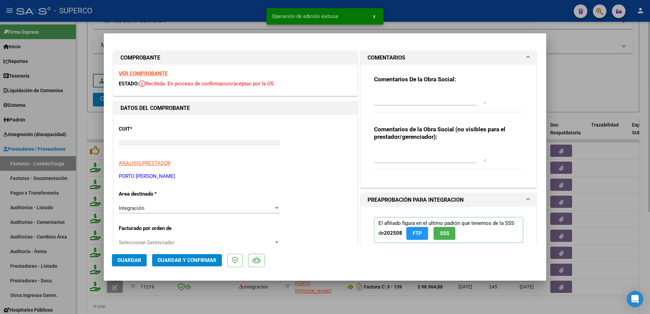
scroll to position [0, 0]
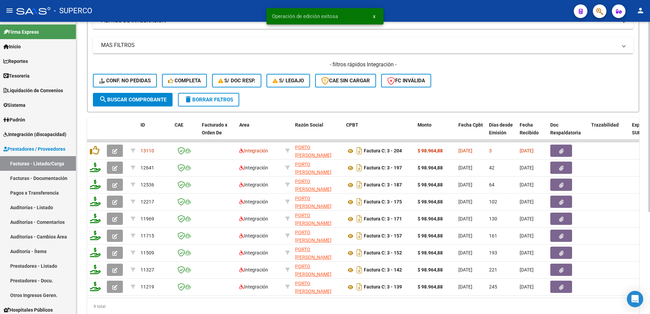
click at [216, 104] on button "delete Borrar Filtros" at bounding box center [208, 100] width 61 height 14
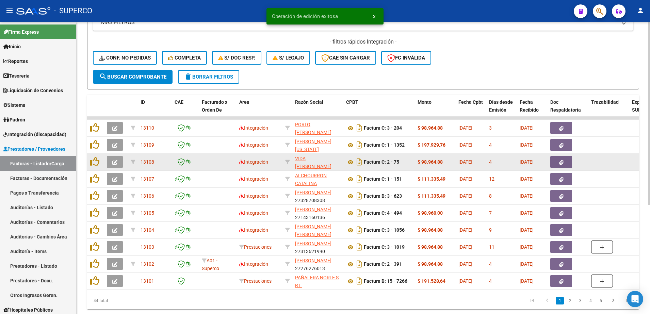
scroll to position [174, 0]
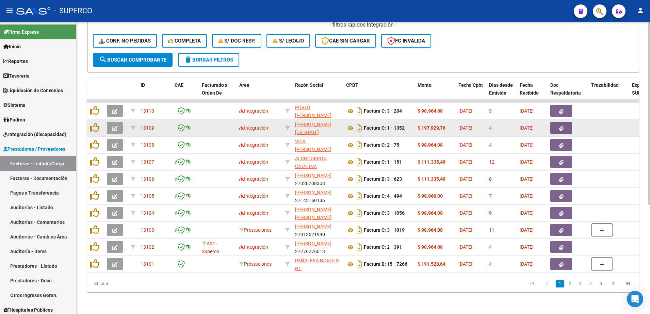
click at [115, 126] on icon "button" at bounding box center [114, 128] width 5 height 5
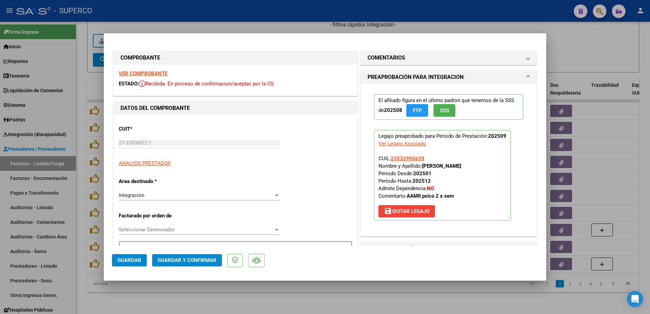
click at [160, 74] on strong "VER COMPROBANTE" at bounding box center [143, 73] width 49 height 6
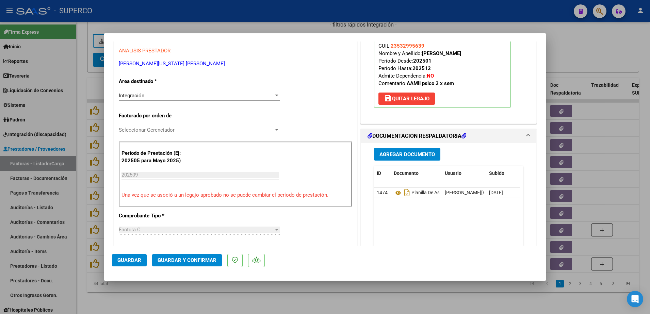
scroll to position [128, 0]
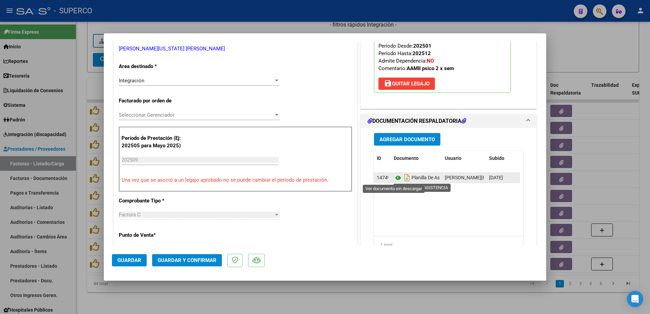
click at [394, 179] on icon at bounding box center [398, 178] width 9 height 8
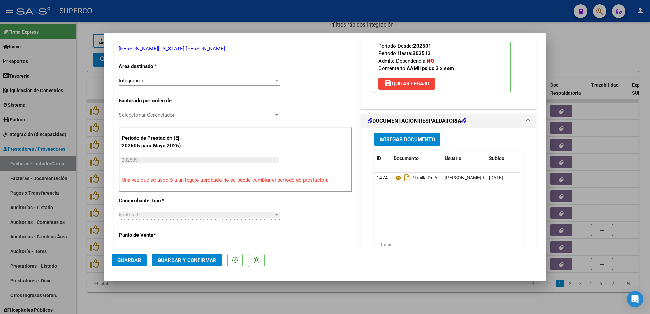
click at [199, 263] on span "Guardar y Confirmar" at bounding box center [187, 260] width 59 height 6
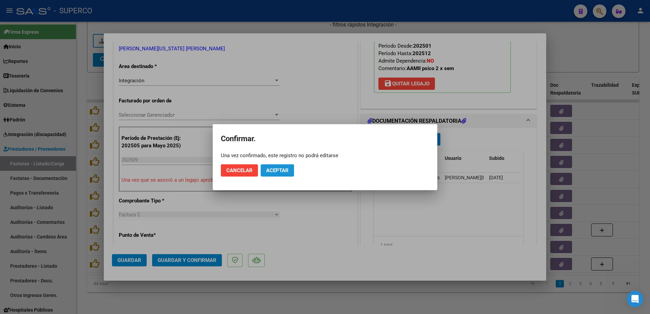
click at [284, 170] on span "Aceptar" at bounding box center [277, 170] width 22 height 6
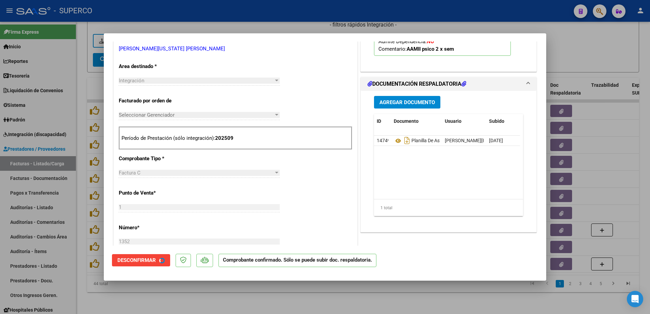
click at [307, 291] on div at bounding box center [325, 157] width 650 height 314
type input "$ 0,00"
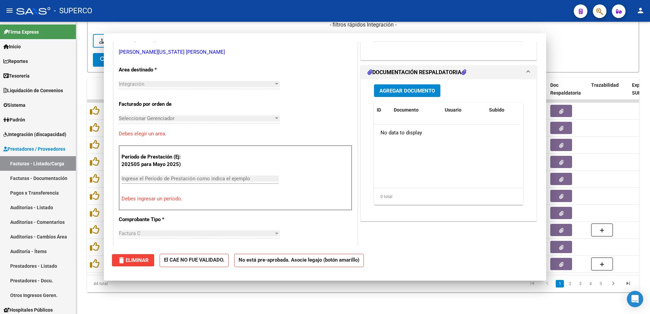
scroll to position [131, 0]
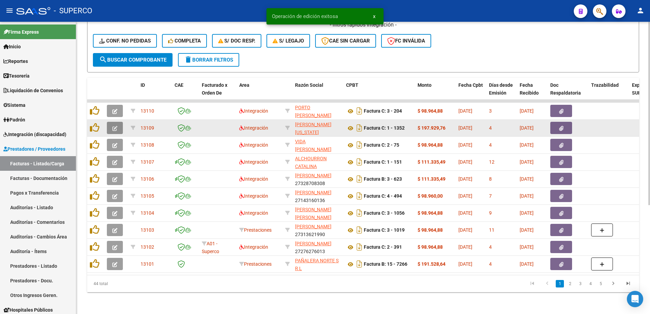
click at [114, 126] on icon "button" at bounding box center [114, 128] width 5 height 5
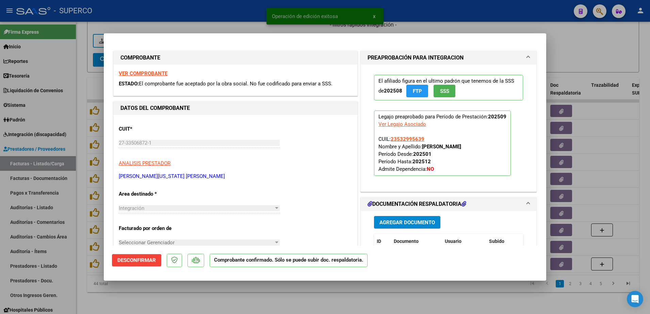
click at [147, 78] on div "VER COMPROBANTE ESTADO: El comprobante fue aceptado por la obra social. No fue …" at bounding box center [236, 80] width 244 height 31
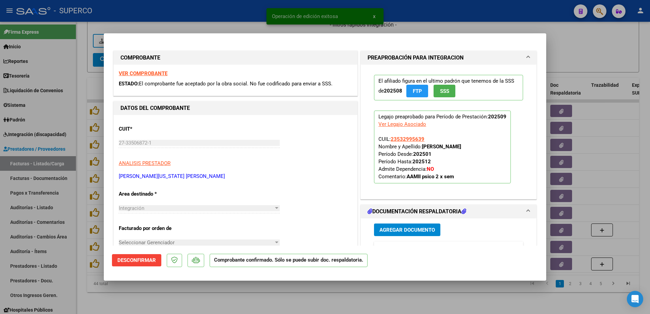
click at [148, 73] on strong "VER COMPROBANTE" at bounding box center [143, 73] width 49 height 6
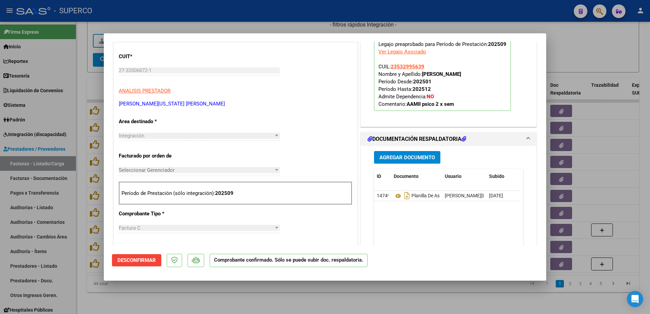
scroll to position [128, 0]
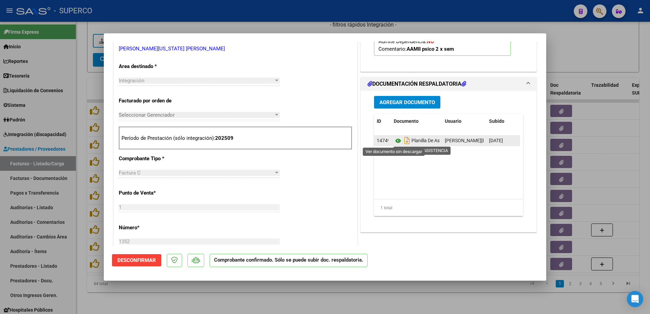
click at [394, 139] on icon at bounding box center [398, 141] width 9 height 8
click at [182, 295] on div at bounding box center [325, 157] width 650 height 314
type input "$ 0,00"
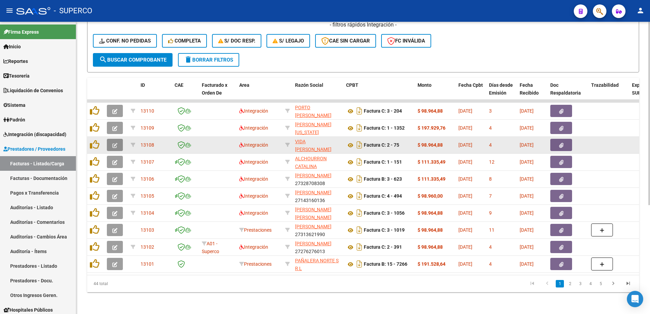
click at [112, 139] on button "button" at bounding box center [115, 145] width 16 height 12
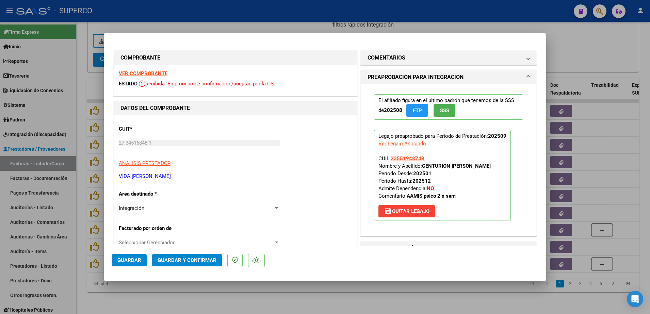
click at [140, 74] on strong "VER COMPROBANTE" at bounding box center [143, 73] width 49 height 6
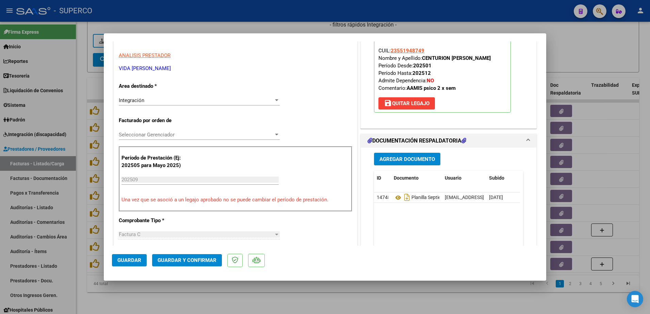
scroll to position [128, 0]
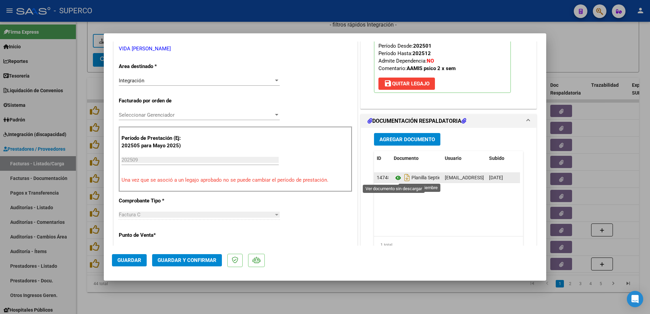
click at [395, 178] on icon at bounding box center [398, 178] width 9 height 8
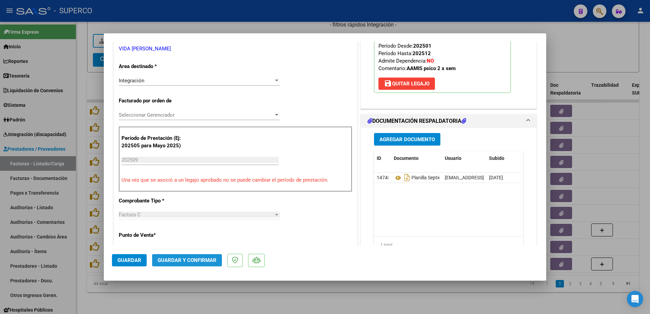
click at [204, 263] on span "Guardar y Confirmar" at bounding box center [187, 260] width 59 height 6
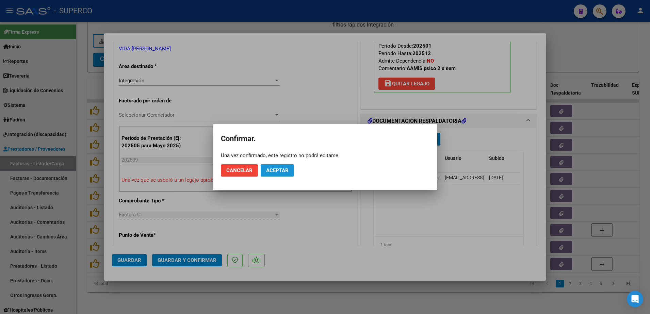
click at [283, 171] on span "Aceptar" at bounding box center [277, 170] width 22 height 6
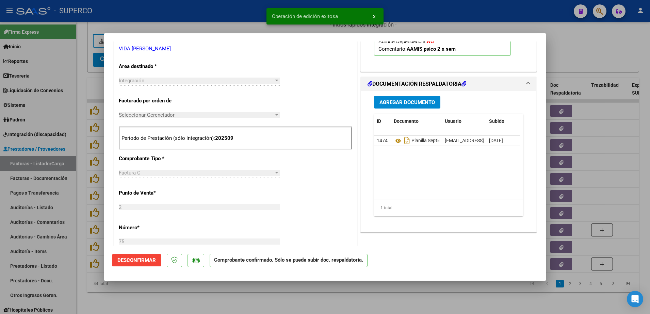
click at [280, 291] on div at bounding box center [325, 157] width 650 height 314
type input "$ 0,00"
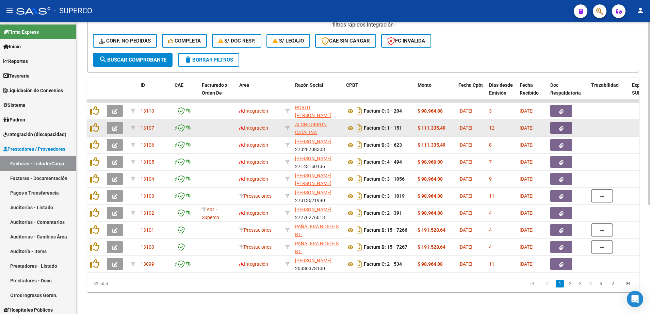
click at [113, 126] on icon "button" at bounding box center [114, 128] width 5 height 5
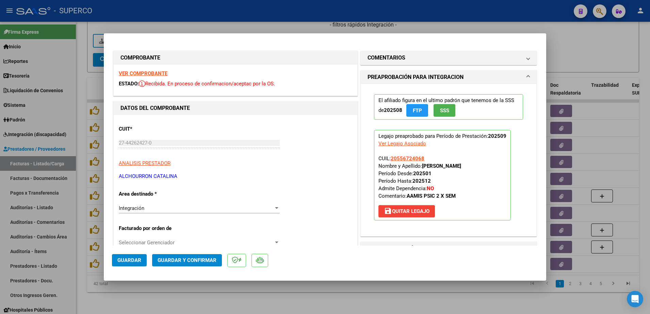
click at [162, 74] on strong "VER COMPROBANTE" at bounding box center [143, 73] width 49 height 6
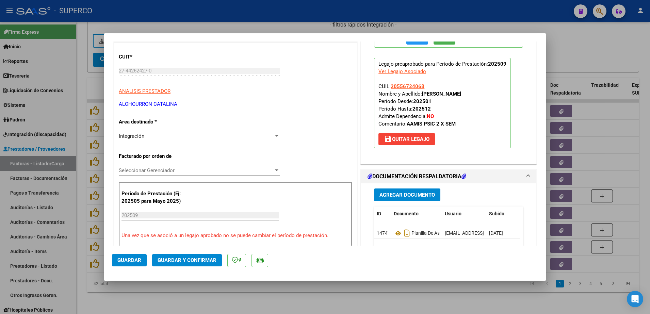
scroll to position [128, 0]
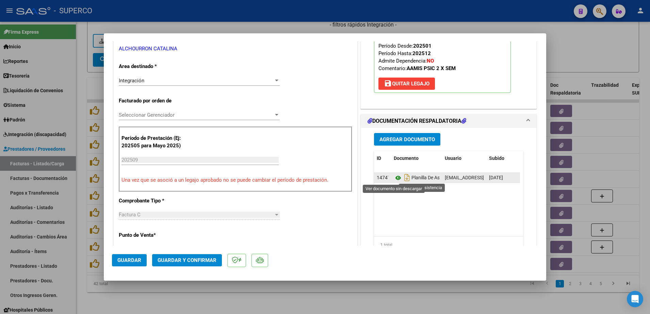
click at [394, 178] on icon at bounding box center [398, 178] width 9 height 8
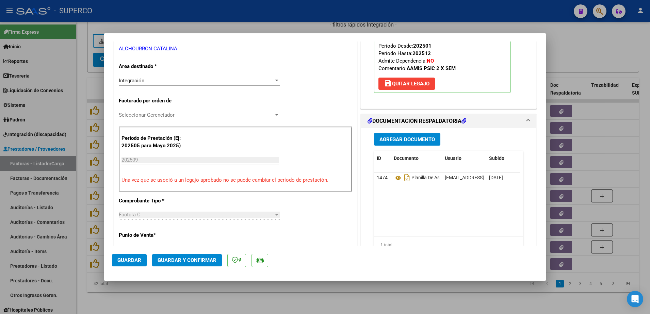
click at [203, 259] on span "Guardar y Confirmar" at bounding box center [187, 260] width 59 height 6
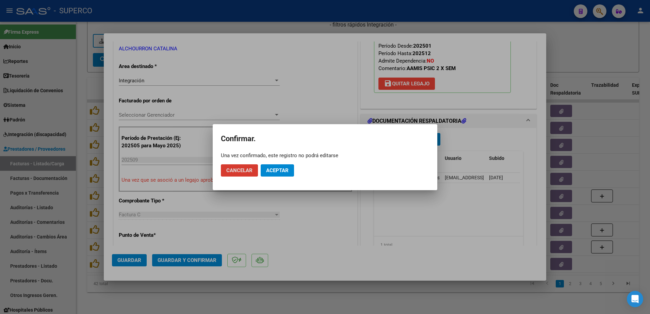
click at [274, 173] on span "Aceptar" at bounding box center [277, 170] width 22 height 6
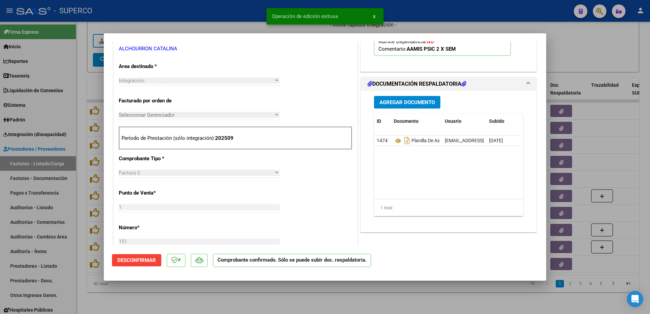
click at [234, 297] on div at bounding box center [325, 157] width 650 height 314
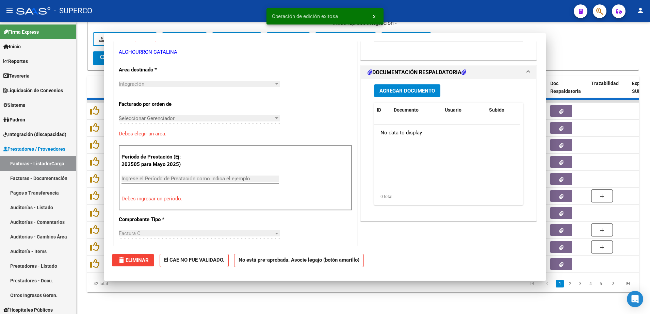
scroll to position [0, 0]
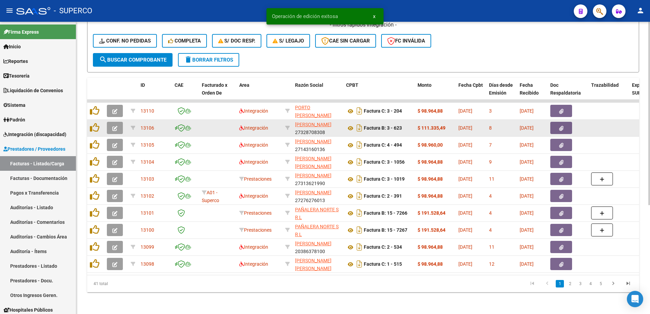
click at [117, 126] on icon "button" at bounding box center [114, 128] width 5 height 5
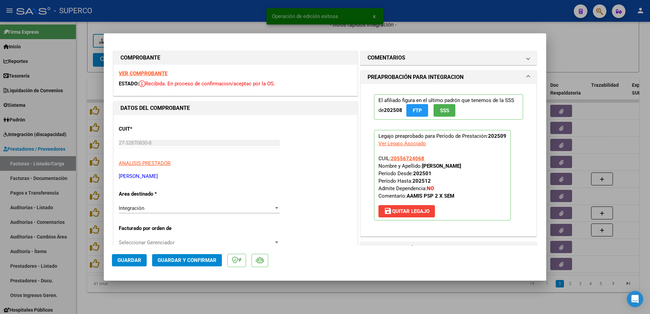
click at [147, 74] on strong "VER COMPROBANTE" at bounding box center [143, 73] width 49 height 6
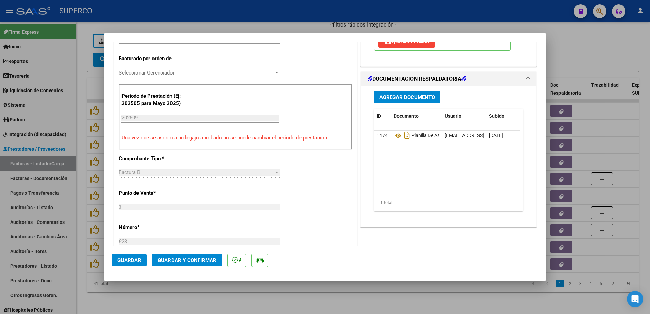
scroll to position [170, 0]
click at [395, 135] on icon at bounding box center [398, 135] width 9 height 8
click at [208, 261] on span "Guardar y Confirmar" at bounding box center [187, 260] width 59 height 6
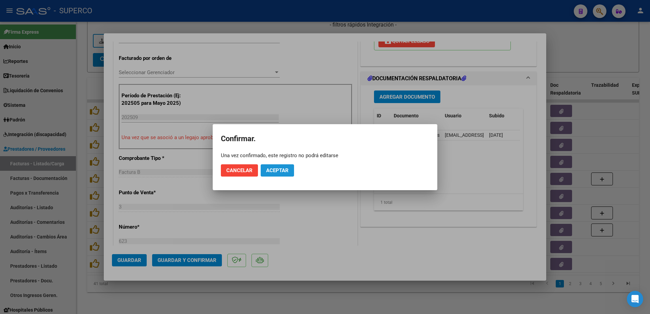
click at [288, 172] on span "Aceptar" at bounding box center [277, 170] width 22 height 6
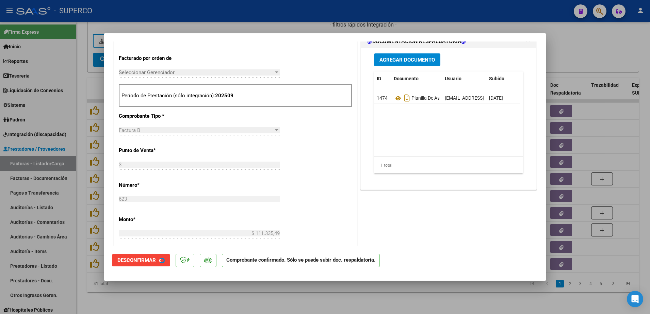
click at [294, 301] on div at bounding box center [325, 157] width 650 height 314
type input "$ 0,00"
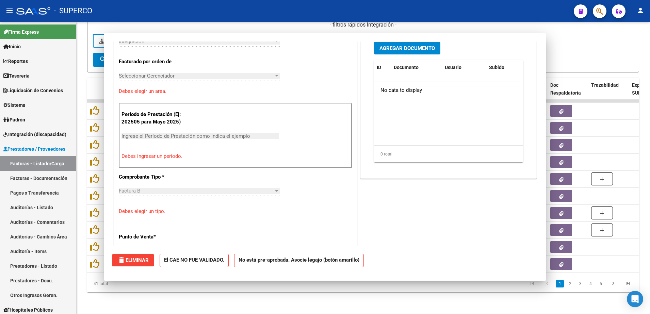
scroll to position [182, 0]
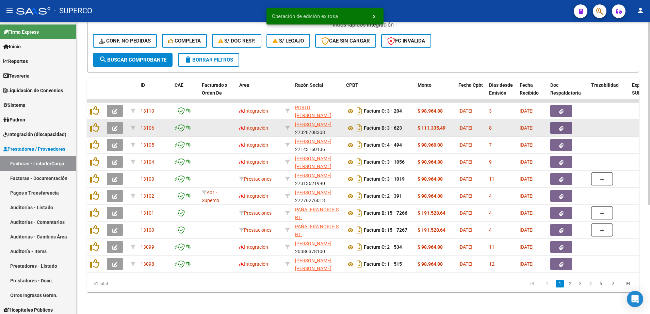
click at [116, 126] on icon "button" at bounding box center [114, 128] width 5 height 5
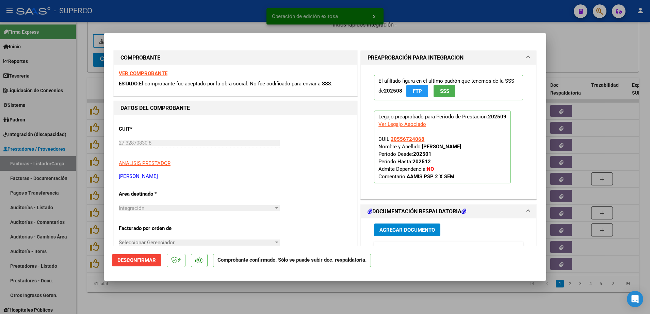
click at [147, 73] on strong "VER COMPROBANTE" at bounding box center [143, 73] width 49 height 6
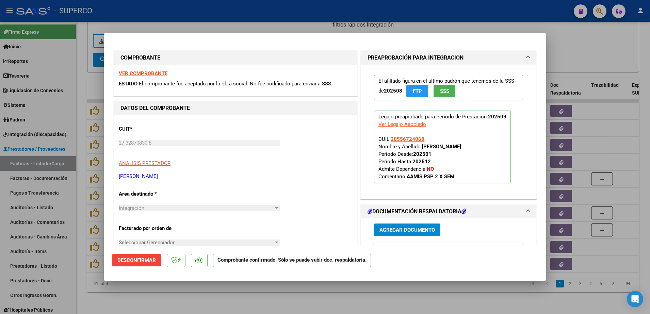
click at [292, 296] on div at bounding box center [325, 157] width 650 height 314
type input "$ 0,00"
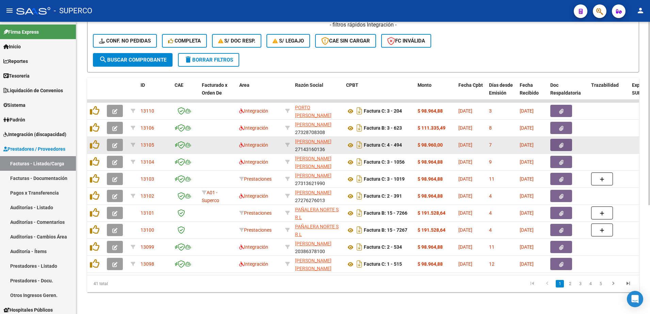
click at [108, 139] on button "button" at bounding box center [115, 145] width 16 height 12
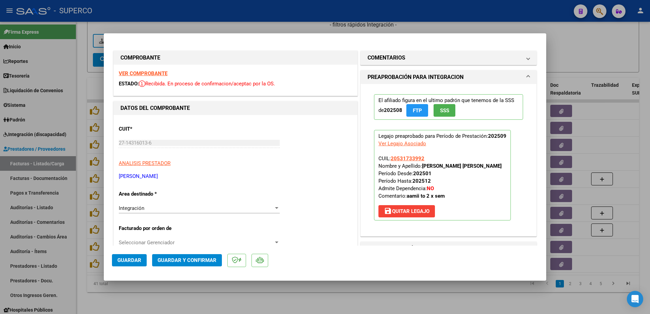
click at [155, 74] on strong "VER COMPROBANTE" at bounding box center [143, 73] width 49 height 6
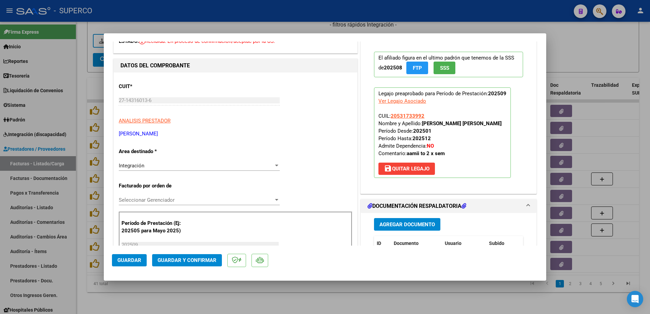
scroll to position [85, 0]
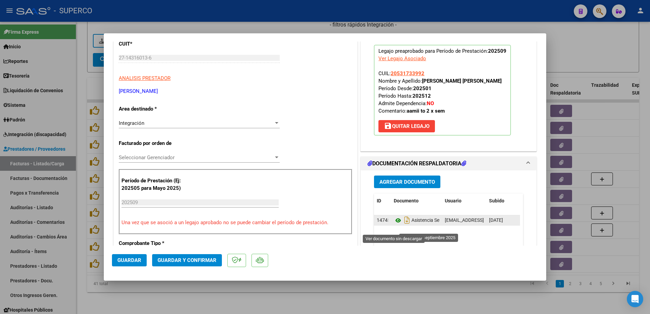
click at [394, 225] on icon at bounding box center [398, 220] width 9 height 8
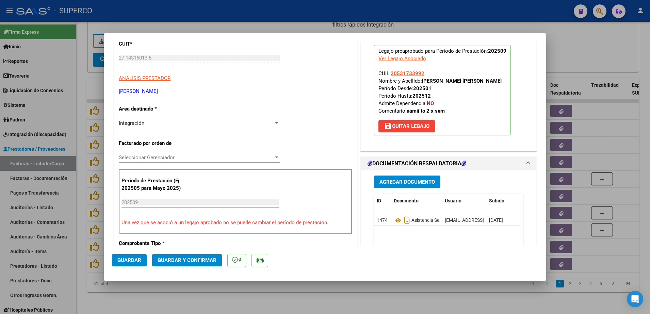
click at [210, 264] on button "Guardar y Confirmar" at bounding box center [187, 260] width 70 height 12
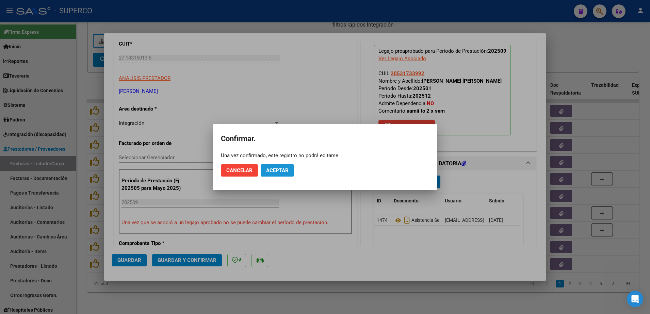
click at [282, 173] on span "Aceptar" at bounding box center [277, 170] width 22 height 6
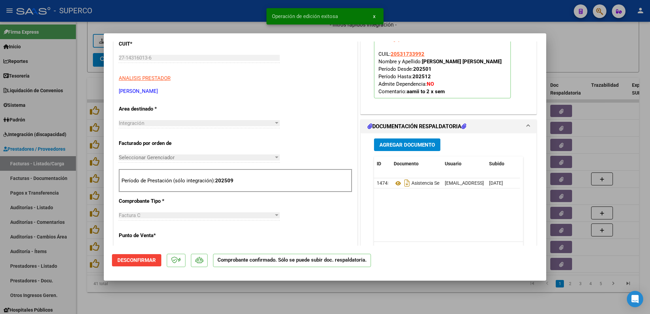
click at [258, 296] on div at bounding box center [325, 157] width 650 height 314
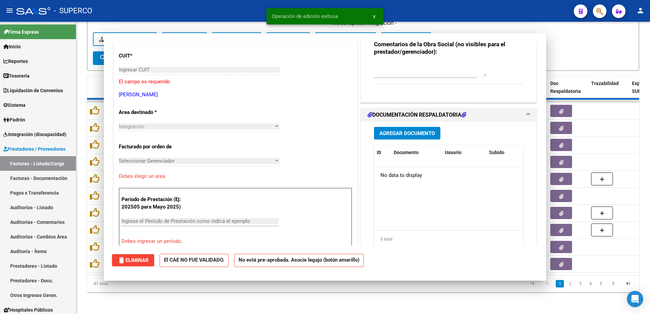
scroll to position [0, 0]
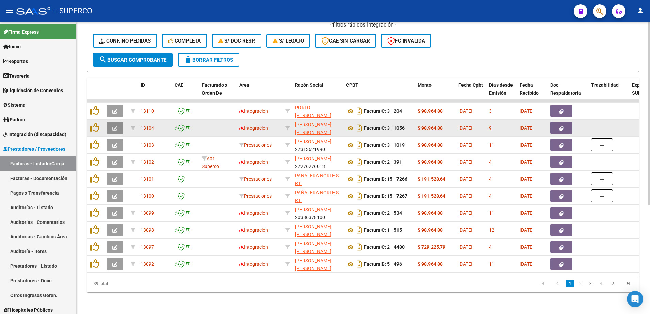
click at [114, 126] on icon "button" at bounding box center [114, 128] width 5 height 5
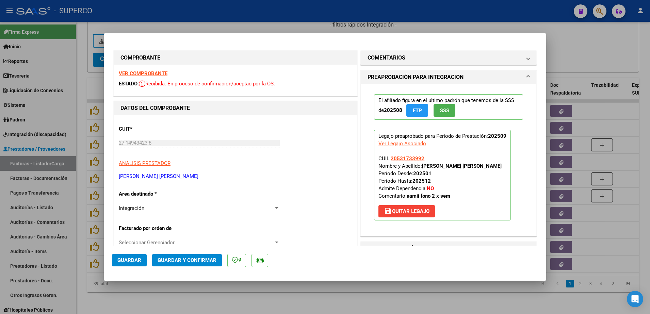
click at [146, 71] on strong "VER COMPROBANTE" at bounding box center [143, 73] width 49 height 6
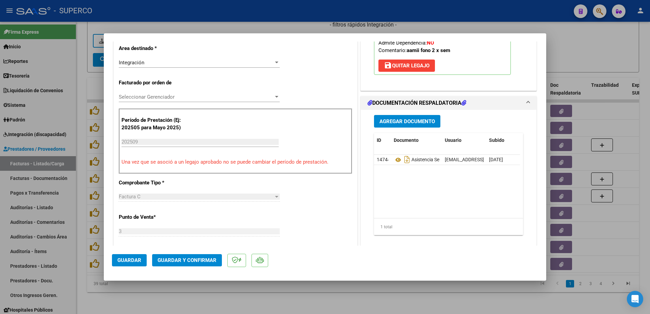
scroll to position [170, 0]
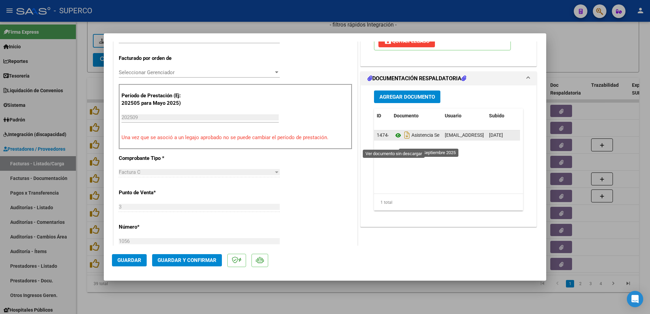
click at [395, 140] on icon at bounding box center [398, 135] width 9 height 8
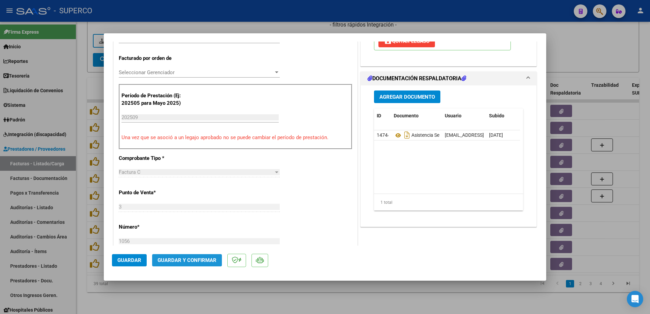
click at [196, 264] on button "Guardar y Confirmar" at bounding box center [187, 260] width 70 height 12
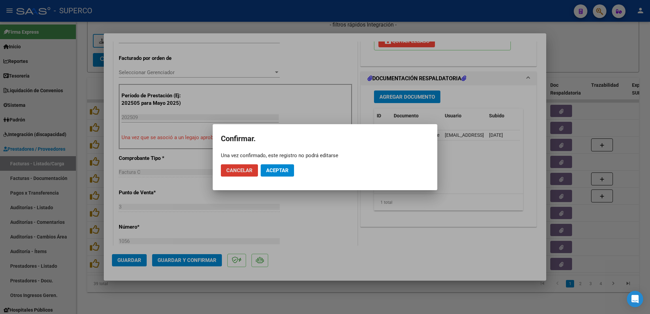
click at [277, 173] on span "Aceptar" at bounding box center [277, 170] width 22 height 6
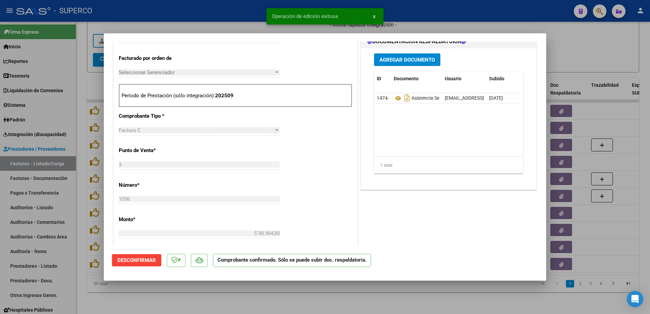
click at [227, 304] on div at bounding box center [325, 157] width 650 height 314
type input "$ 0,00"
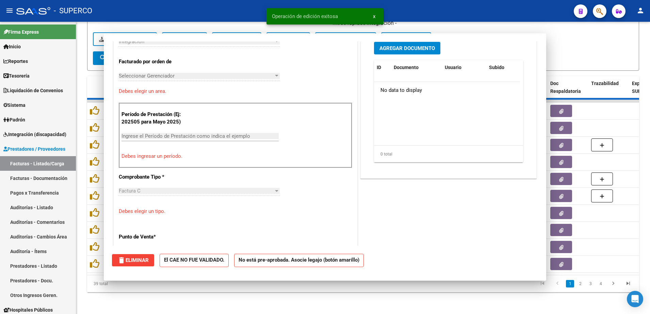
scroll to position [182, 0]
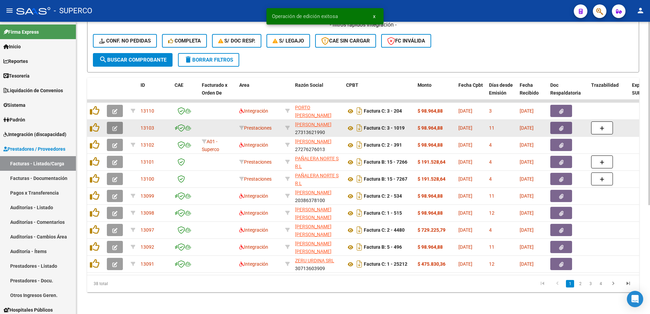
click at [119, 122] on button "button" at bounding box center [115, 128] width 16 height 12
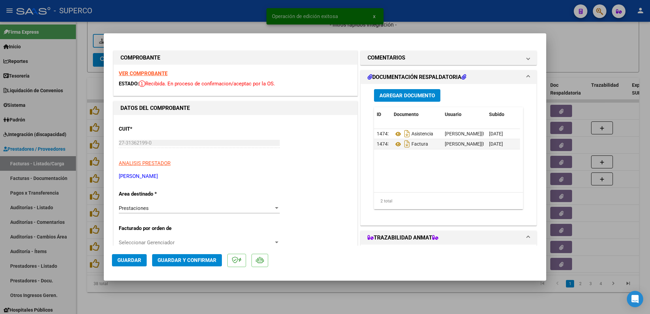
click at [159, 73] on strong "VER COMPROBANTE" at bounding box center [143, 73] width 49 height 6
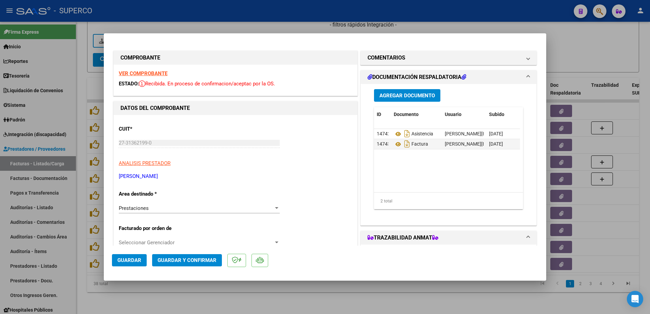
click at [213, 258] on span "Guardar y Confirmar" at bounding box center [187, 260] width 59 height 6
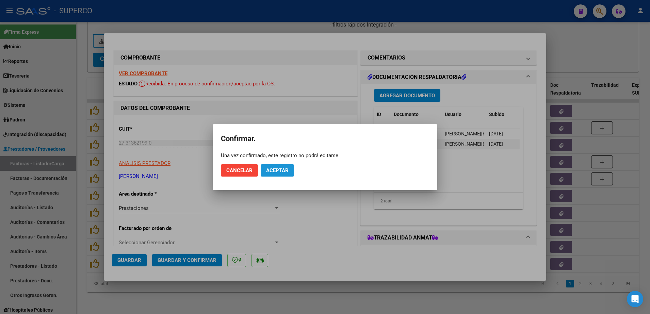
click at [279, 172] on span "Aceptar" at bounding box center [277, 170] width 22 height 6
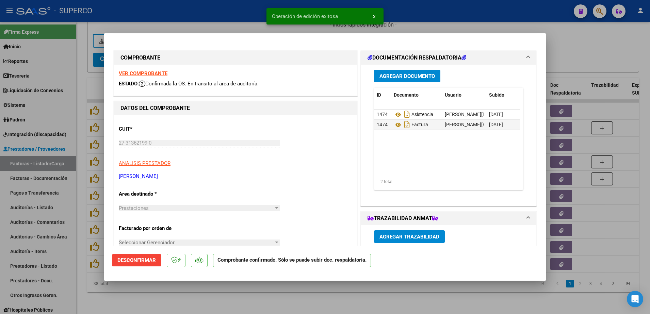
click at [242, 294] on div at bounding box center [325, 157] width 650 height 314
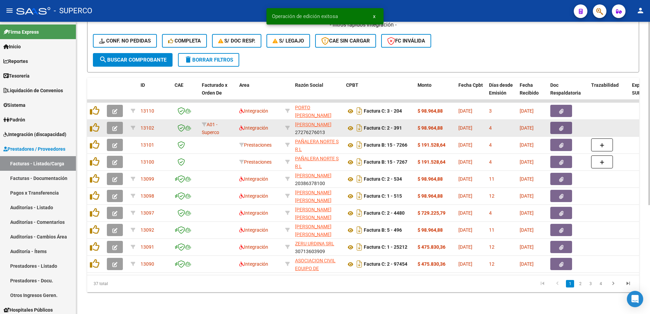
click at [117, 126] on icon "button" at bounding box center [114, 128] width 5 height 5
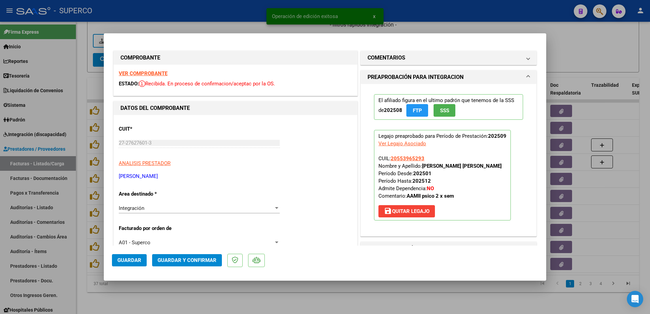
click at [141, 69] on div "VER COMPROBANTE ESTADO: Recibida. En proceso de confirmacion/aceptac por la OS." at bounding box center [236, 80] width 244 height 31
click at [143, 72] on strong "VER COMPROBANTE" at bounding box center [143, 73] width 49 height 6
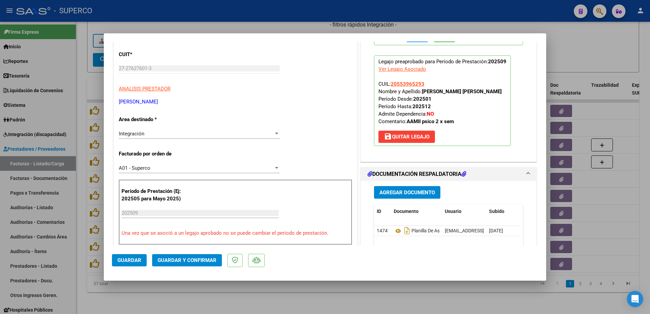
scroll to position [85, 0]
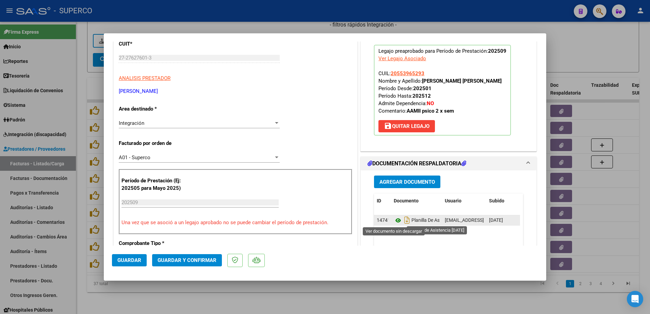
click at [394, 221] on icon at bounding box center [398, 220] width 9 height 8
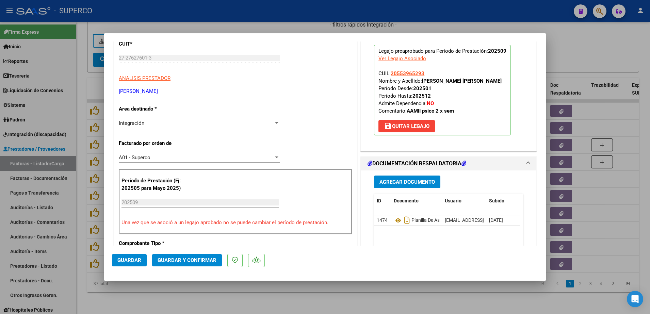
click at [215, 263] on button "Guardar y Confirmar" at bounding box center [187, 260] width 70 height 12
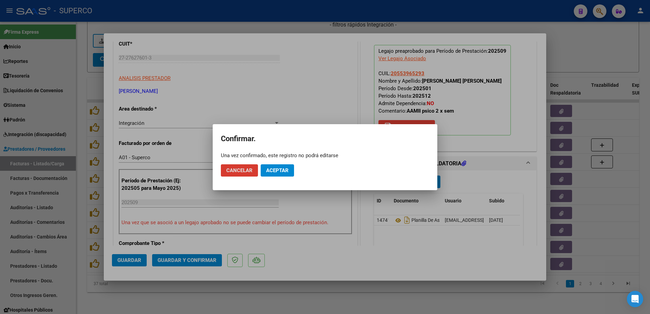
click at [278, 172] on span "Aceptar" at bounding box center [277, 170] width 22 height 6
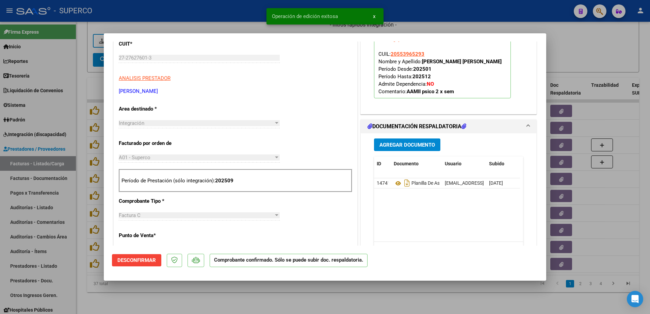
click at [228, 296] on div at bounding box center [325, 157] width 650 height 314
type input "$ 0,00"
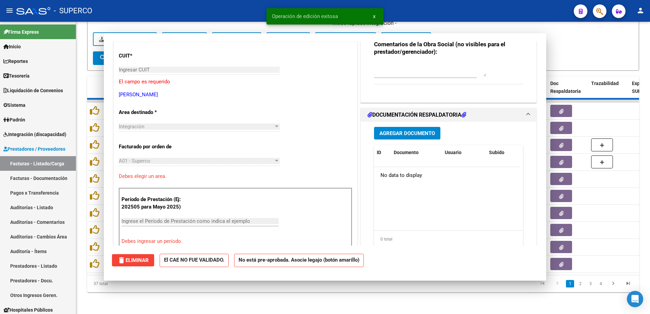
scroll to position [97, 0]
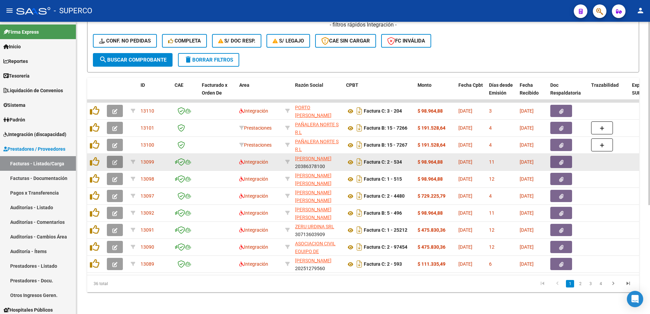
click at [116, 160] on icon "button" at bounding box center [114, 162] width 5 height 5
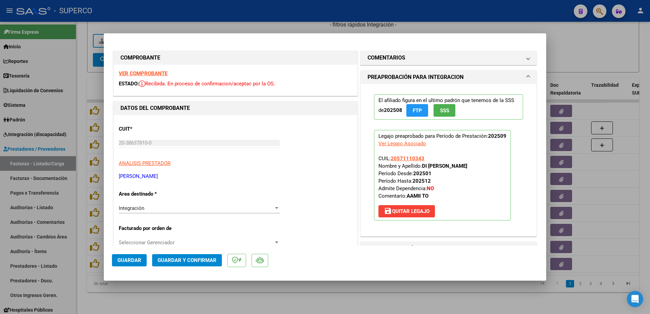
click at [150, 70] on strong "VER COMPROBANTE" at bounding box center [143, 73] width 49 height 6
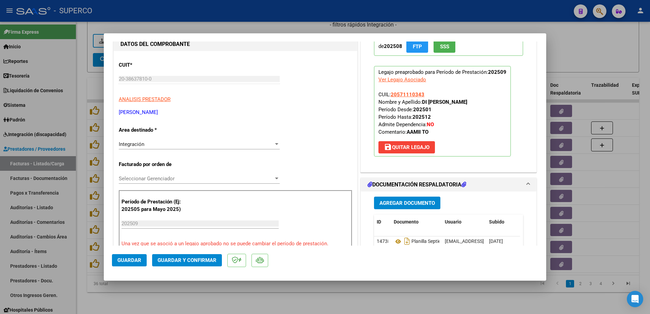
scroll to position [128, 0]
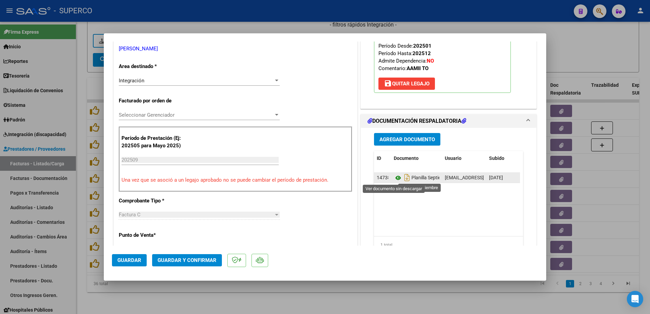
click at [396, 177] on icon at bounding box center [398, 178] width 9 height 8
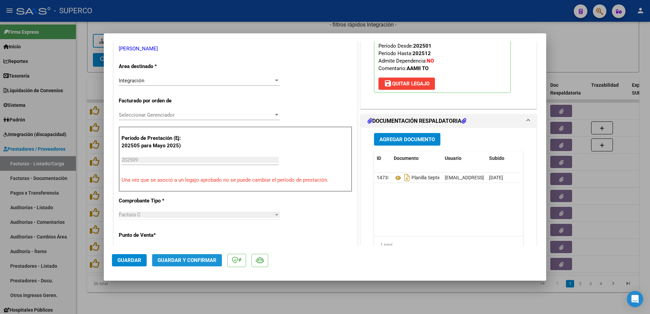
click at [182, 258] on span "Guardar y Confirmar" at bounding box center [187, 260] width 59 height 6
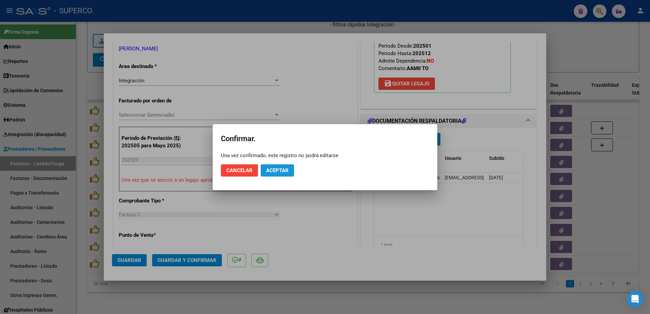
click at [277, 170] on span "Aceptar" at bounding box center [277, 170] width 22 height 6
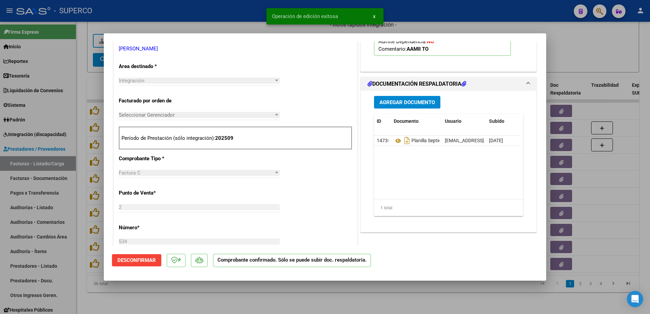
click at [213, 296] on div at bounding box center [325, 157] width 650 height 314
type input "$ 0,00"
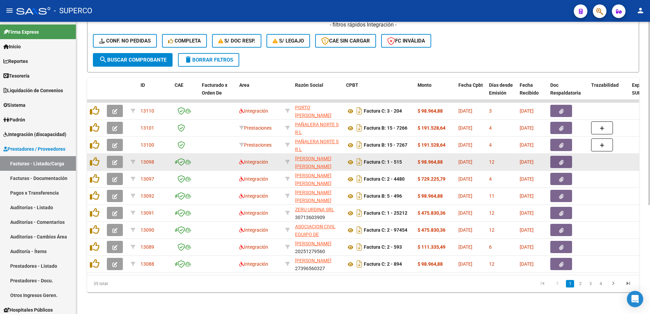
click at [114, 160] on icon "button" at bounding box center [114, 162] width 5 height 5
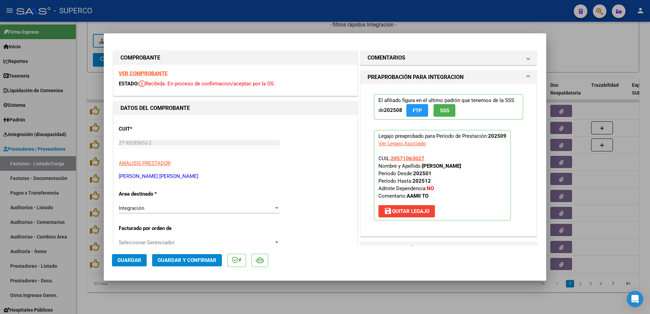
click at [144, 75] on strong "VER COMPROBANTE" at bounding box center [143, 73] width 49 height 6
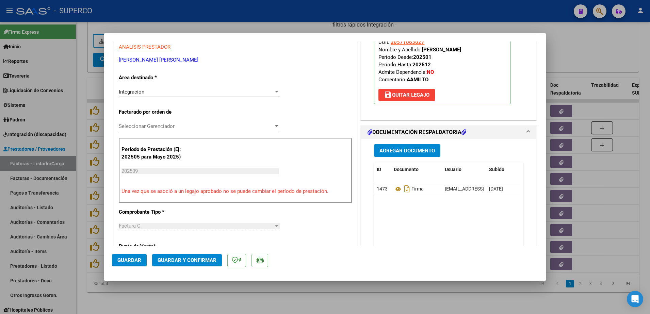
scroll to position [170, 0]
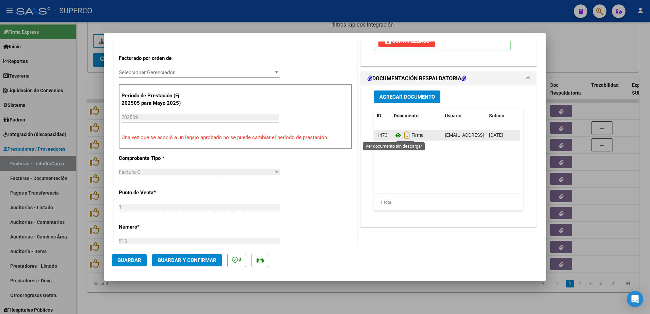
click at [397, 136] on icon at bounding box center [398, 135] width 9 height 8
click at [178, 256] on button "Guardar y Confirmar" at bounding box center [187, 260] width 70 height 12
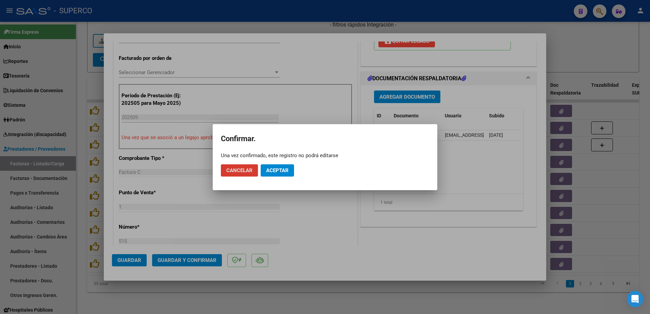
click at [284, 173] on span "Aceptar" at bounding box center [277, 170] width 22 height 6
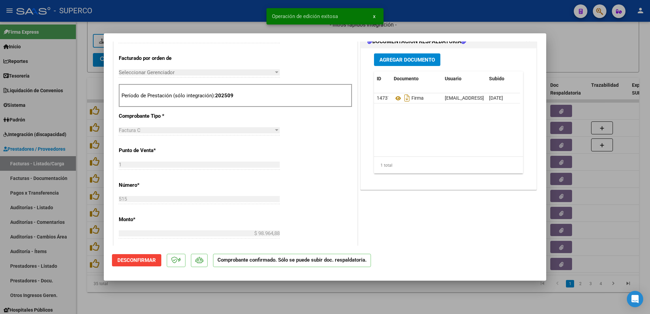
click at [246, 297] on div at bounding box center [325, 157] width 650 height 314
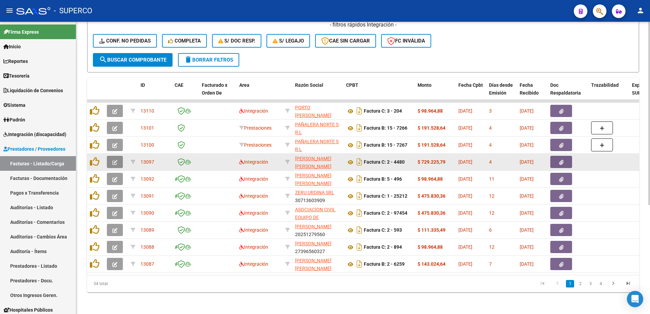
click at [116, 160] on icon "button" at bounding box center [114, 162] width 5 height 5
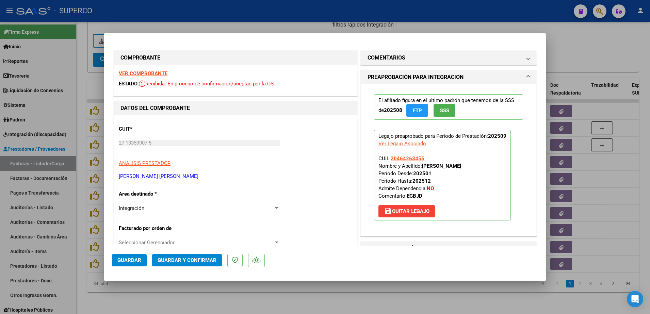
click at [149, 74] on strong "VER COMPROBANTE" at bounding box center [143, 73] width 49 height 6
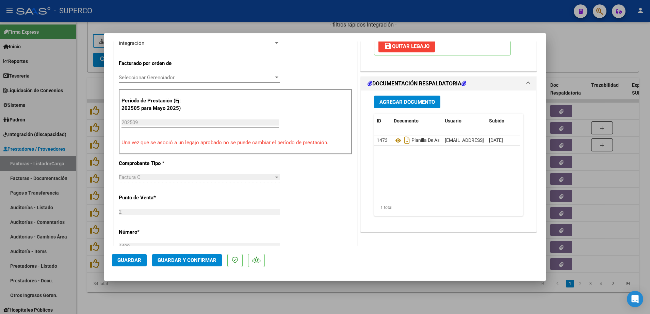
scroll to position [170, 0]
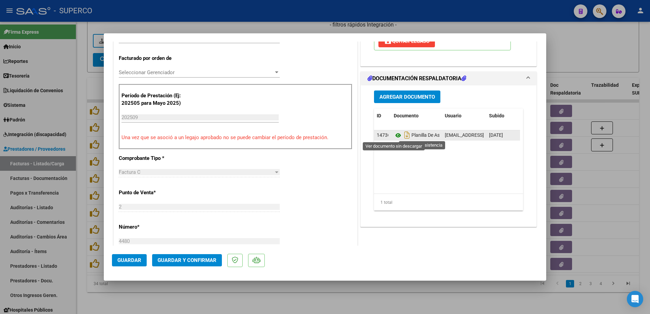
click at [395, 136] on icon at bounding box center [398, 135] width 9 height 8
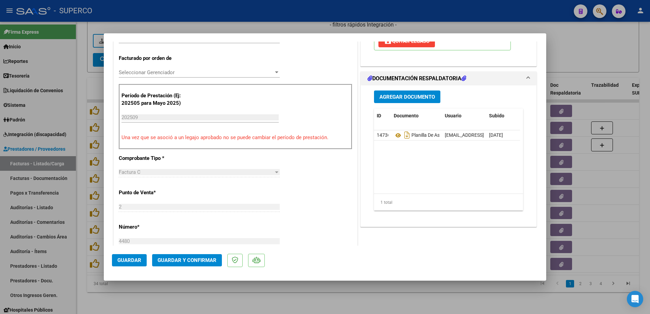
click at [192, 257] on span "Guardar y Confirmar" at bounding box center [187, 260] width 59 height 6
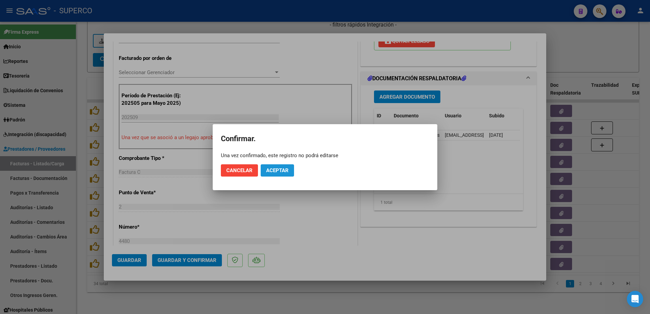
click at [268, 171] on span "Aceptar" at bounding box center [277, 170] width 22 height 6
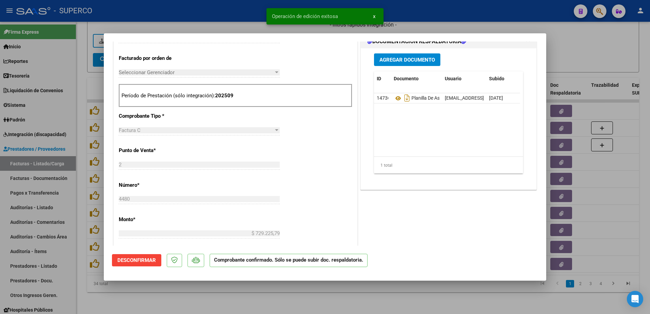
click at [203, 298] on div at bounding box center [325, 157] width 650 height 314
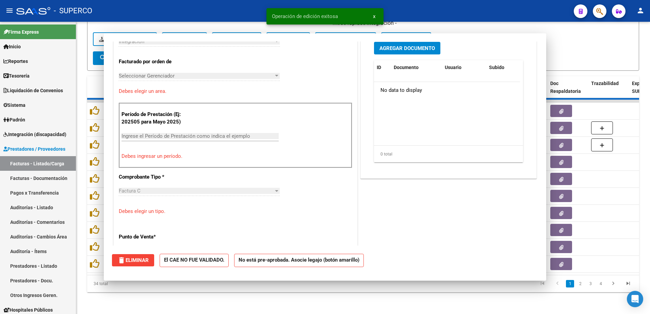
scroll to position [0, 0]
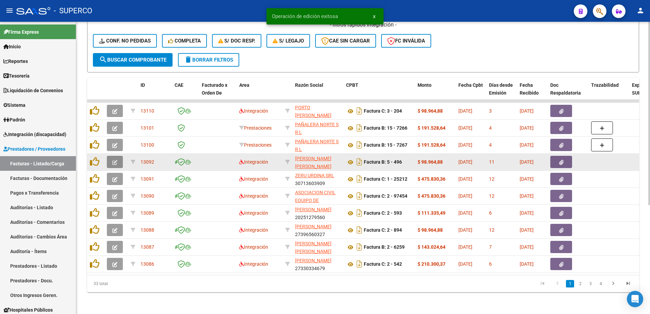
click at [114, 160] on icon "button" at bounding box center [114, 162] width 5 height 5
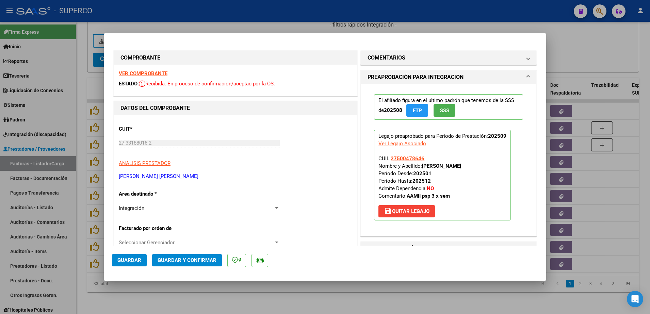
click at [144, 75] on strong "VER COMPROBANTE" at bounding box center [143, 73] width 49 height 6
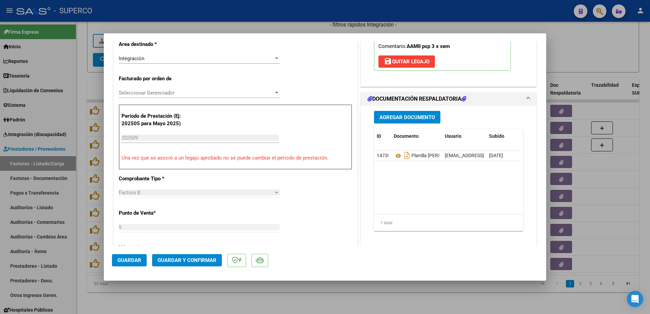
scroll to position [170, 0]
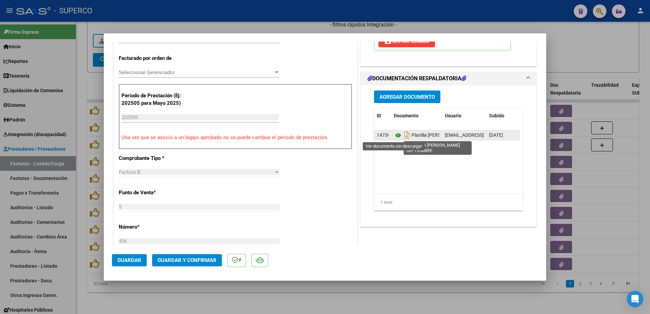
click at [394, 136] on icon at bounding box center [398, 135] width 9 height 8
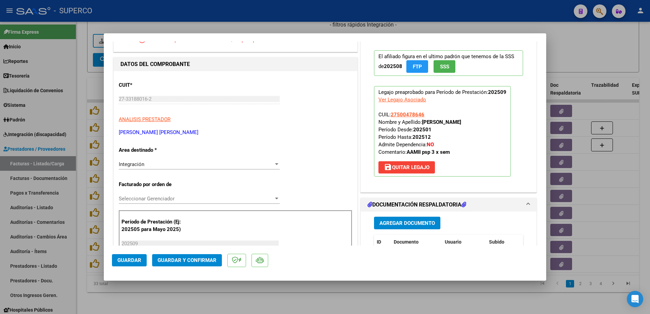
scroll to position [43, 0]
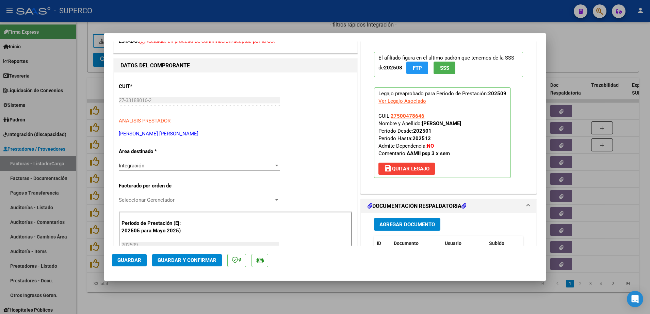
click at [182, 257] on button "Guardar y Confirmar" at bounding box center [187, 260] width 70 height 12
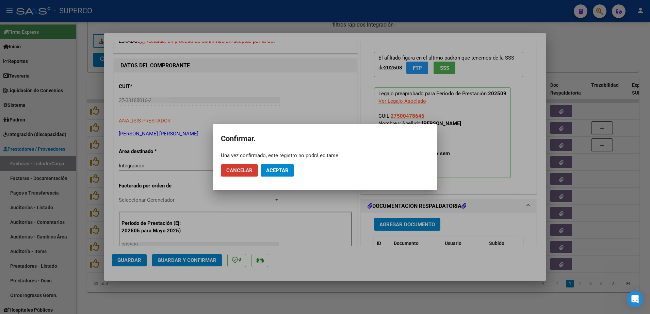
click at [290, 173] on button "Aceptar" at bounding box center [277, 170] width 33 height 12
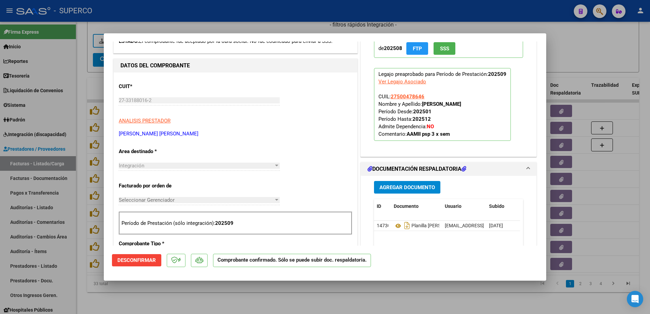
click at [242, 298] on div at bounding box center [325, 157] width 650 height 314
type input "$ 0,00"
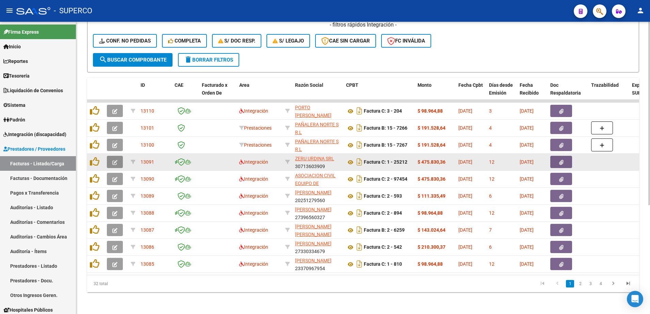
click at [119, 156] on button "button" at bounding box center [115, 162] width 16 height 12
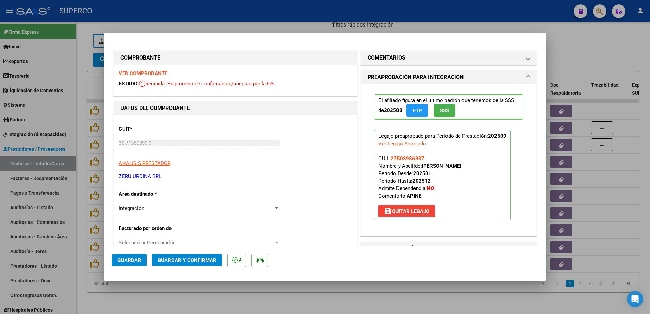
click at [157, 73] on strong "VER COMPROBANTE" at bounding box center [143, 73] width 49 height 6
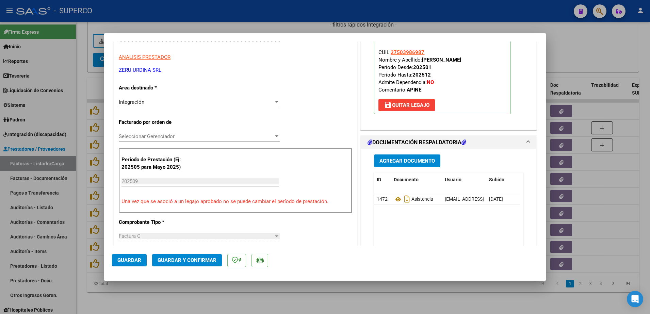
scroll to position [170, 0]
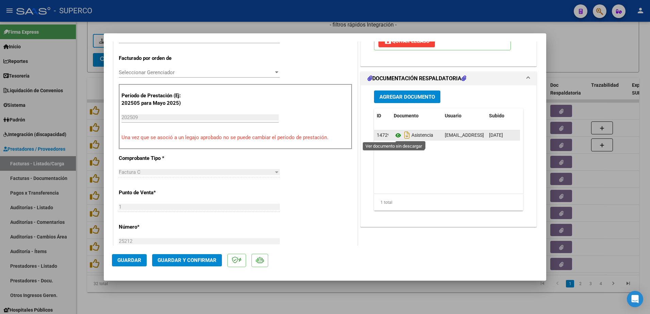
click at [394, 134] on icon at bounding box center [398, 135] width 9 height 8
